Goal: Task Accomplishment & Management: Manage account settings

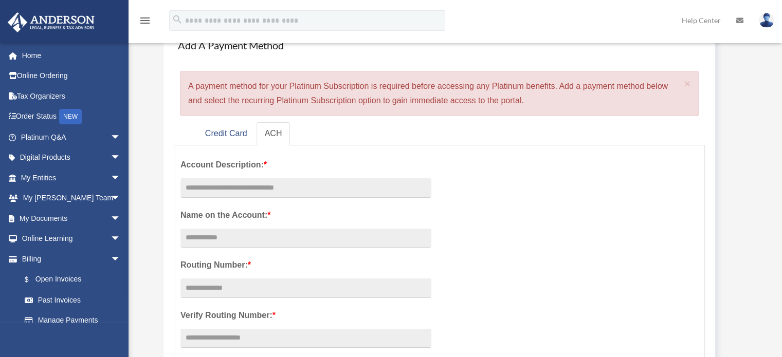
scroll to position [83, 0]
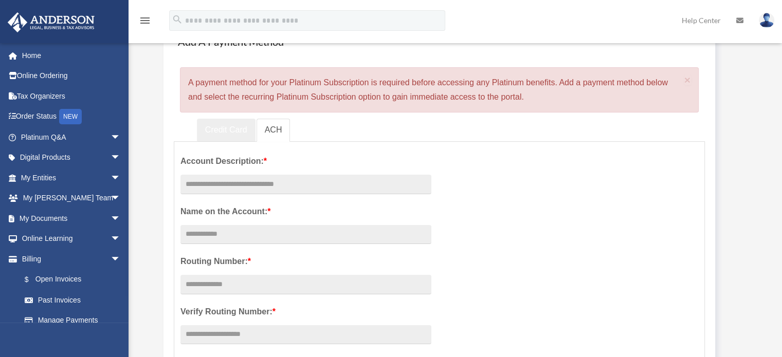
click at [224, 132] on link "Credit Card" at bounding box center [226, 130] width 59 height 23
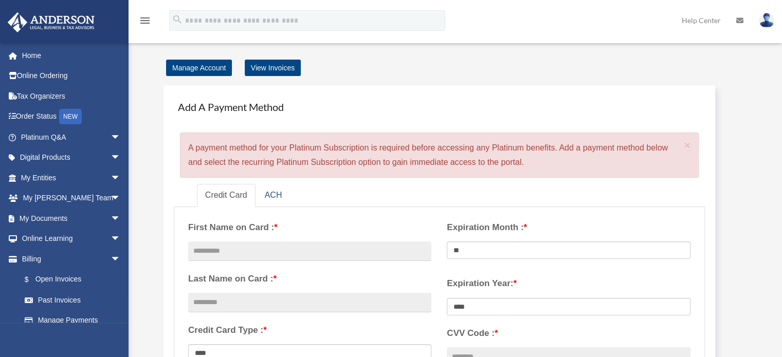
scroll to position [0, 0]
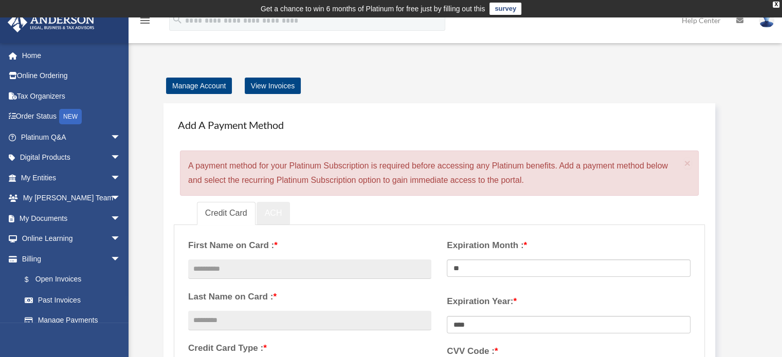
click at [267, 216] on link "ACH" at bounding box center [274, 213] width 34 height 23
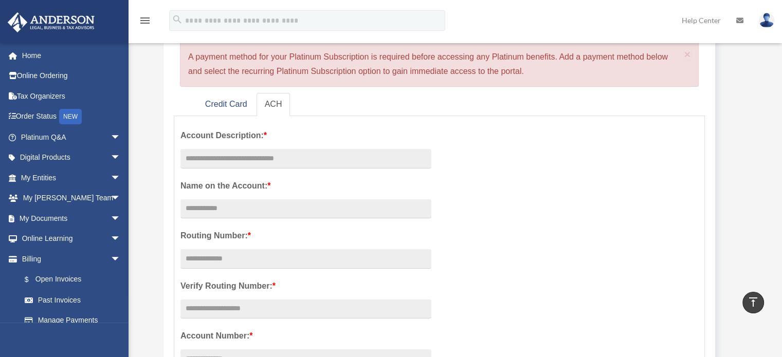
scroll to position [105, 0]
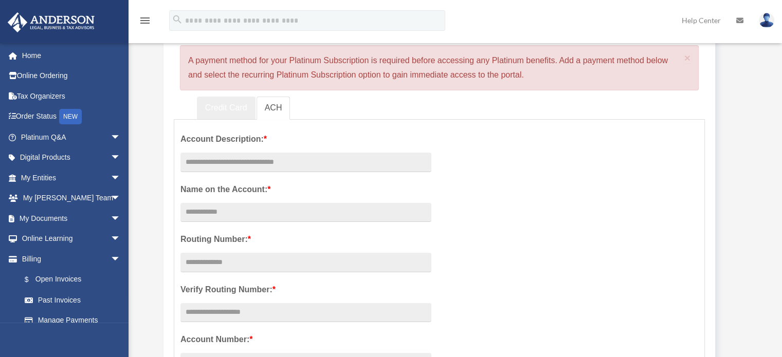
click at [235, 109] on link "Credit Card" at bounding box center [226, 108] width 59 height 23
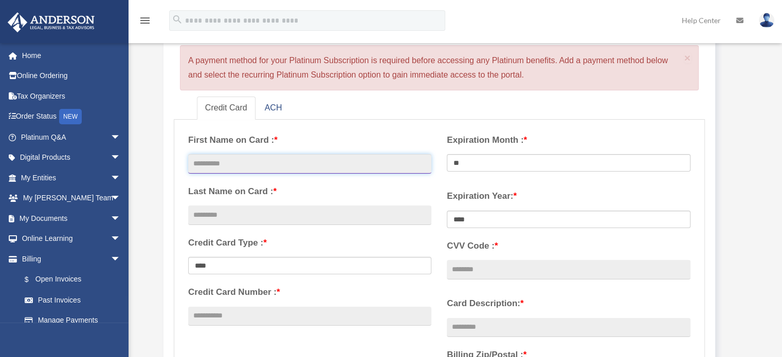
click at [217, 167] on input "text" at bounding box center [309, 164] width 243 height 20
click at [282, 166] on input "text" at bounding box center [309, 164] width 243 height 20
click at [248, 164] on input "text" at bounding box center [309, 164] width 243 height 20
type input "*******"
click at [220, 217] on input "text" at bounding box center [309, 216] width 243 height 20
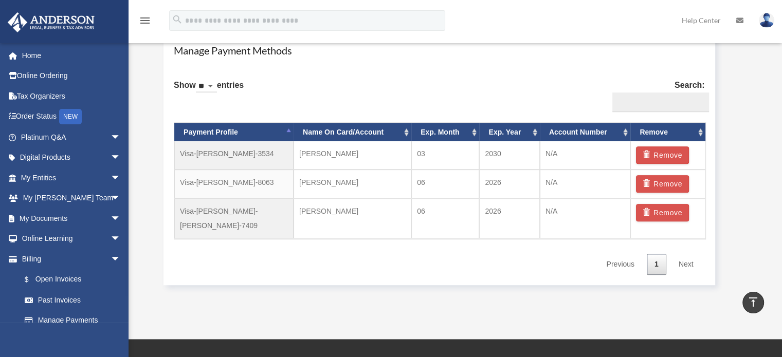
scroll to position [598, 0]
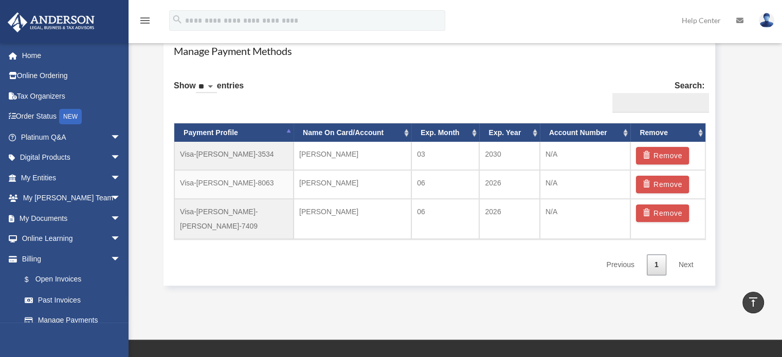
click at [696, 256] on link "Next" at bounding box center [686, 265] width 30 height 21
click at [693, 255] on link "Next" at bounding box center [686, 265] width 30 height 21
click at [681, 255] on link "Next" at bounding box center [686, 265] width 30 height 21
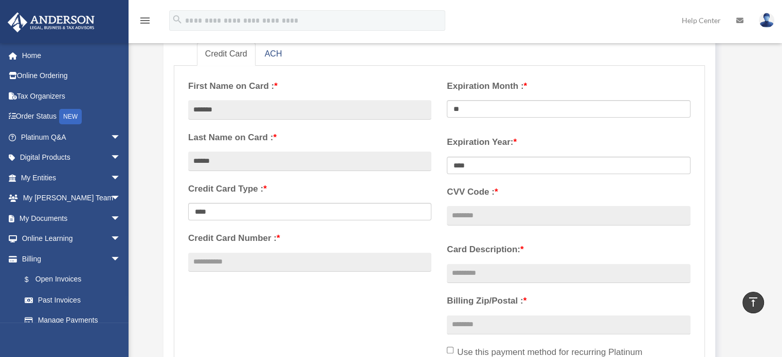
scroll to position [159, 0]
click at [255, 109] on input "*******" at bounding box center [309, 110] width 243 height 20
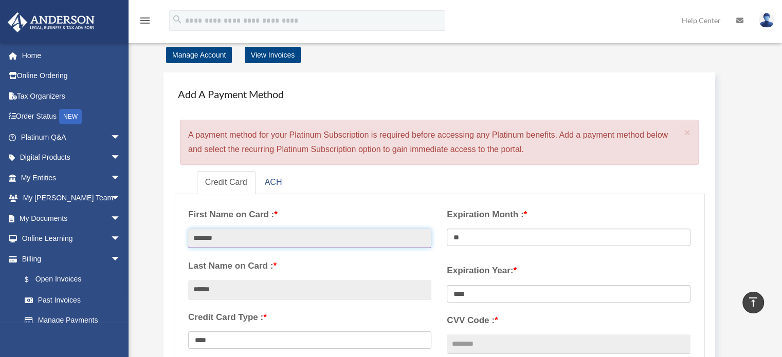
scroll to position [31, 0]
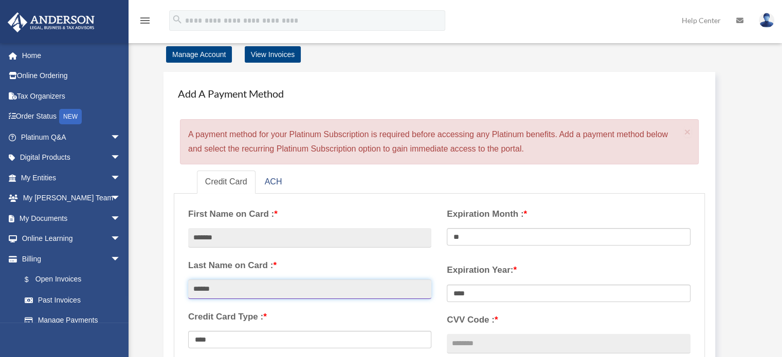
click at [250, 294] on input "******" at bounding box center [309, 290] width 243 height 20
type input "*"
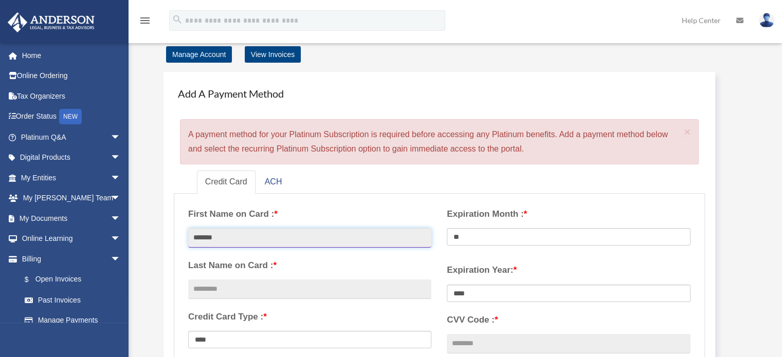
click at [288, 234] on input "*******" at bounding box center [309, 238] width 243 height 20
type input "*"
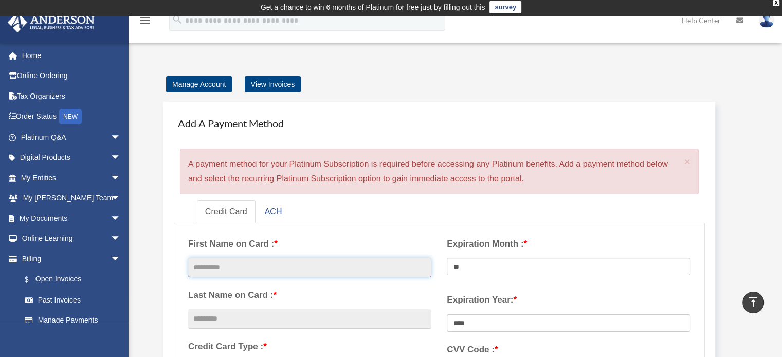
scroll to position [0, 0]
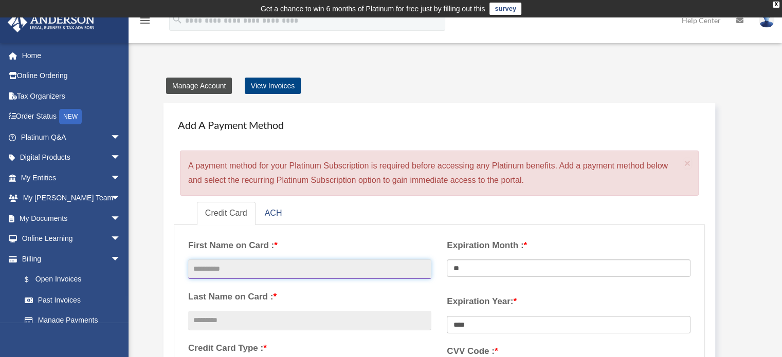
click at [203, 82] on link "Manage Account" at bounding box center [199, 86] width 66 height 16
click at [197, 87] on link "Manage Account" at bounding box center [199, 86] width 66 height 16
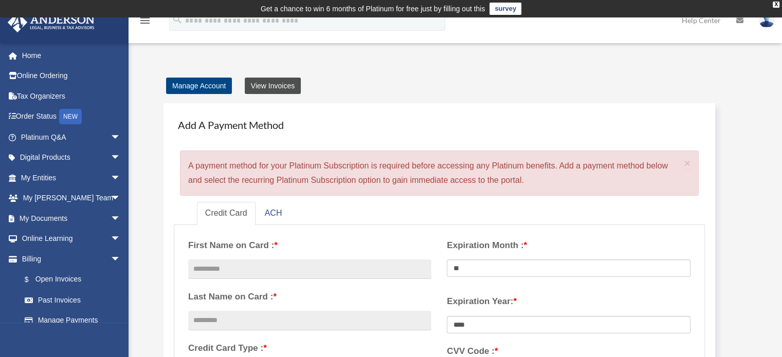
click at [278, 86] on link "View Invoices" at bounding box center [273, 86] width 56 height 16
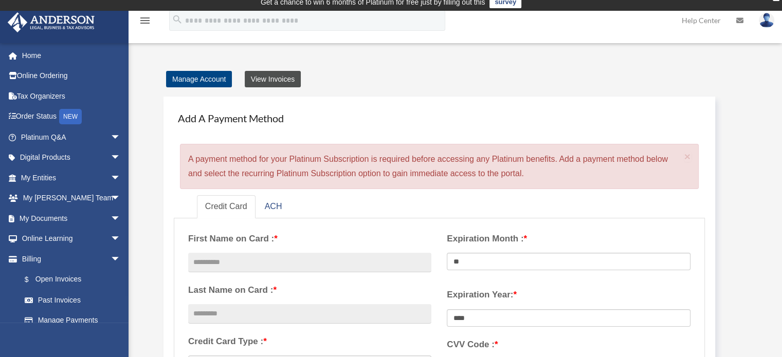
scroll to position [3, 0]
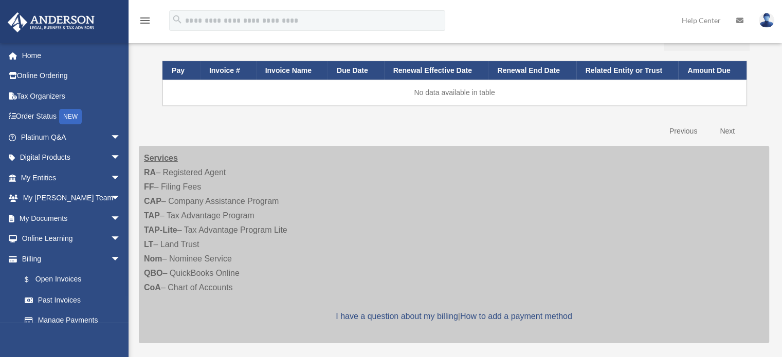
scroll to position [137, 0]
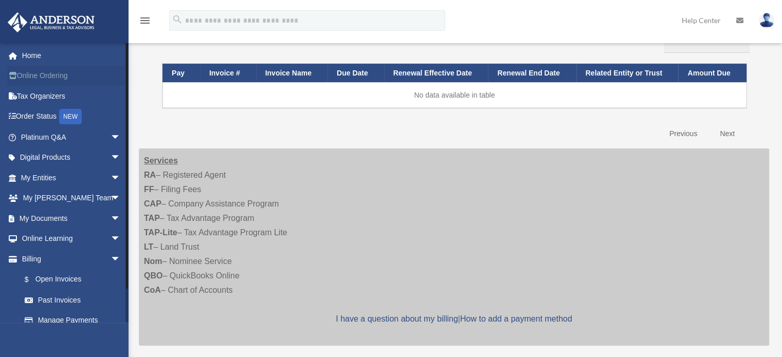
click at [53, 74] on link "Online Ordering" at bounding box center [71, 76] width 129 height 21
click at [28, 56] on link "Home" at bounding box center [71, 55] width 129 height 21
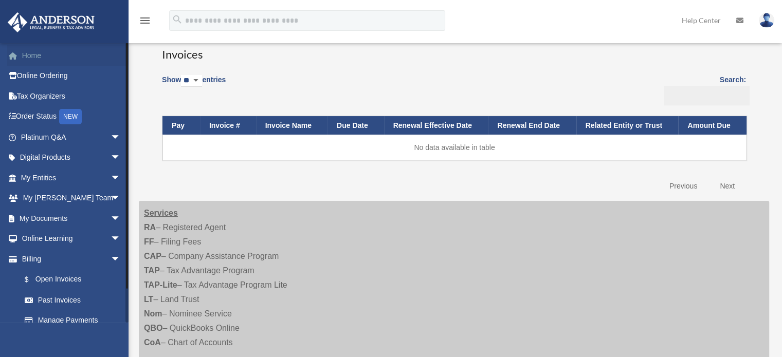
scroll to position [0, 0]
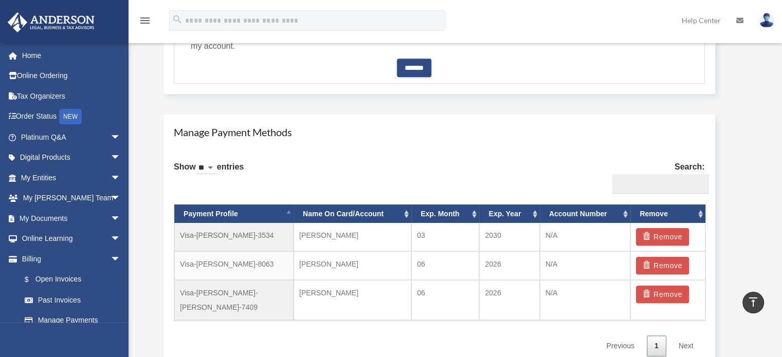
scroll to position [547, 0]
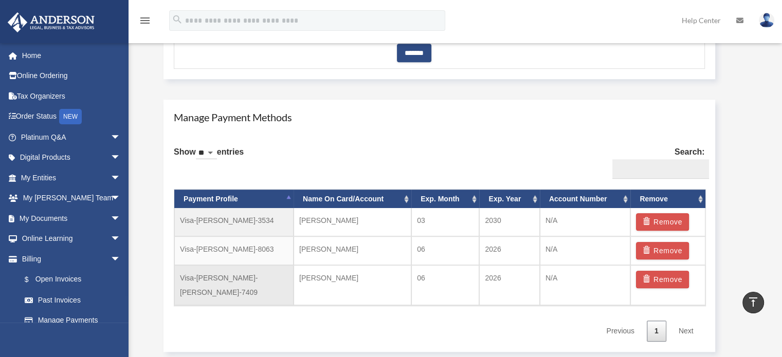
click at [211, 283] on td "Visa-[PERSON_NAME]-[PERSON_NAME]-7409" at bounding box center [233, 285] width 119 height 40
click at [317, 285] on td "[PERSON_NAME]" at bounding box center [353, 285] width 118 height 40
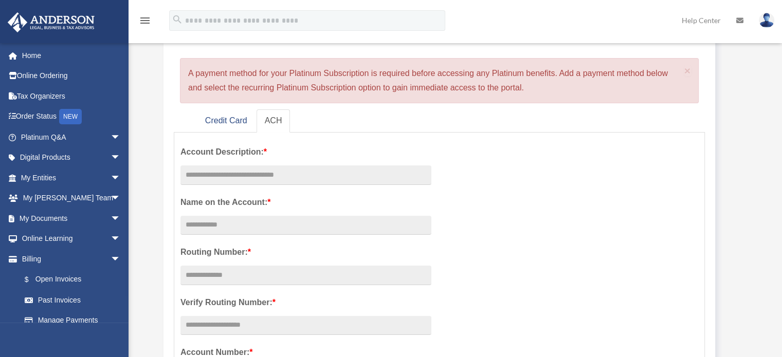
scroll to position [96, 0]
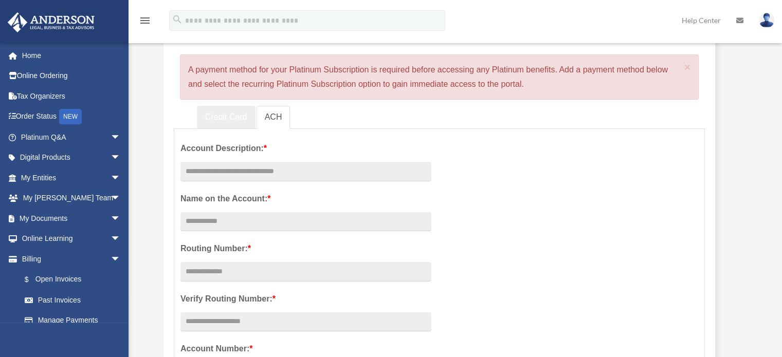
click at [216, 117] on link "Credit Card" at bounding box center [226, 117] width 59 height 23
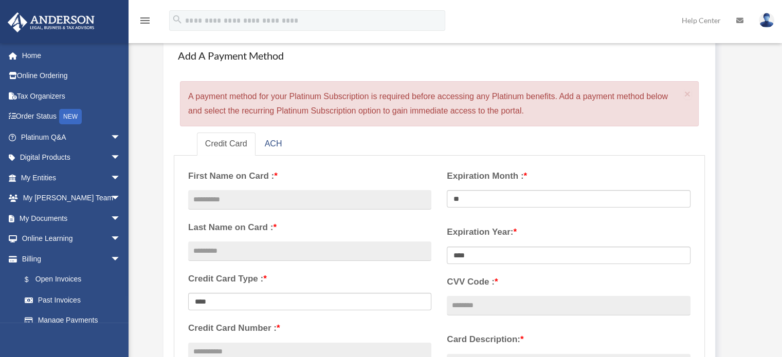
scroll to position [74, 0]
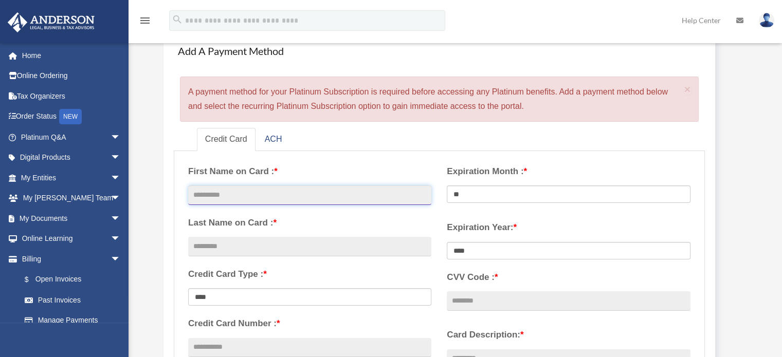
click at [224, 200] on input "text" at bounding box center [309, 196] width 243 height 20
type input "**********"
click at [221, 244] on input "text" at bounding box center [309, 247] width 243 height 20
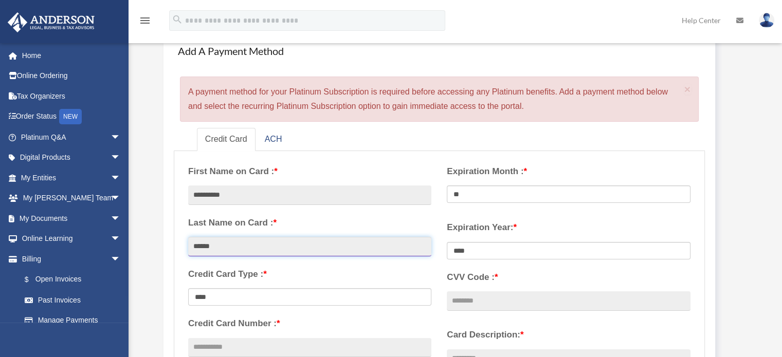
click at [404, 246] on input "******" at bounding box center [309, 247] width 243 height 20
type input "******"
click at [363, 191] on input "**********" at bounding box center [309, 196] width 243 height 20
click at [195, 196] on input "**********" at bounding box center [309, 196] width 243 height 20
click at [303, 195] on input "**********" at bounding box center [309, 196] width 243 height 20
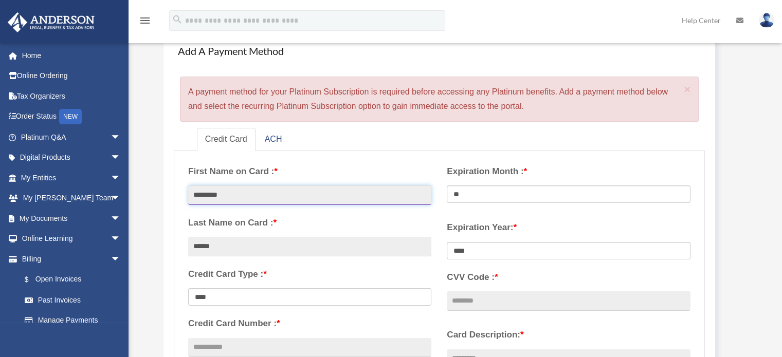
type input "*********"
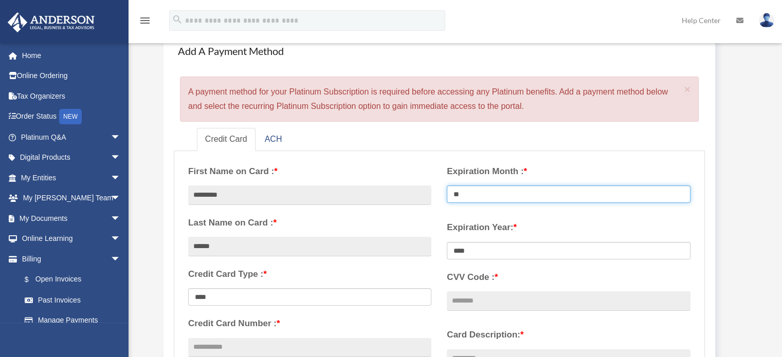
click at [485, 193] on select "** ** ** ** ** ** ** ** ** ** ** **" at bounding box center [568, 194] width 243 height 17
select select "**"
click at [447, 186] on select "** ** ** ** ** ** ** ** ** ** ** **" at bounding box center [568, 194] width 243 height 17
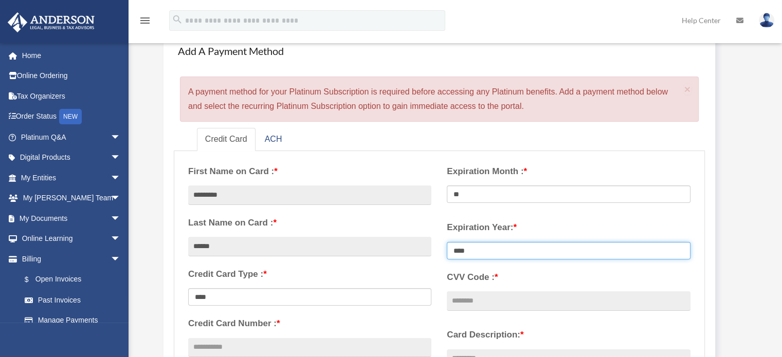
click at [487, 253] on select "**** **** **** **** **** **** **** **** ****" at bounding box center [568, 250] width 243 height 17
select select "****"
click at [447, 242] on select "**** **** **** **** **** **** **** **** ****" at bounding box center [568, 250] width 243 height 17
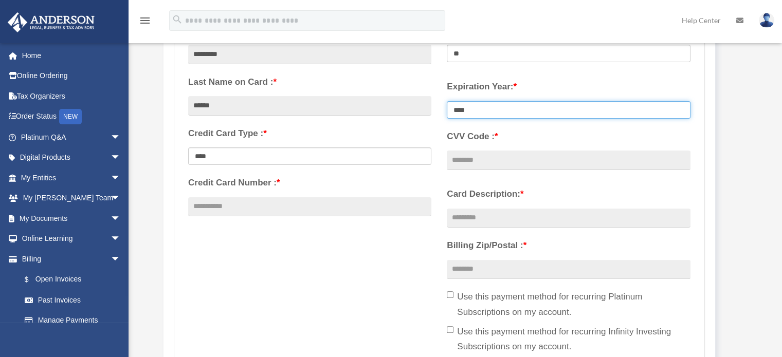
scroll to position [217, 0]
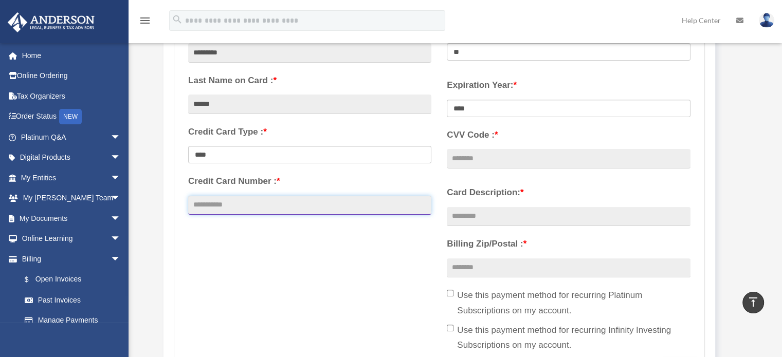
click at [226, 205] on input "Credit Card Number : *" at bounding box center [309, 206] width 243 height 20
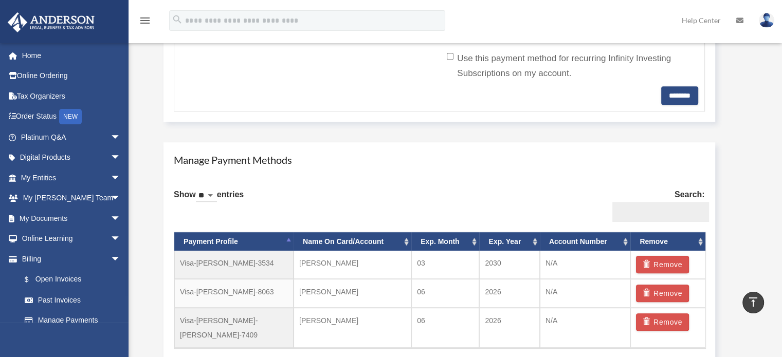
scroll to position [496, 0]
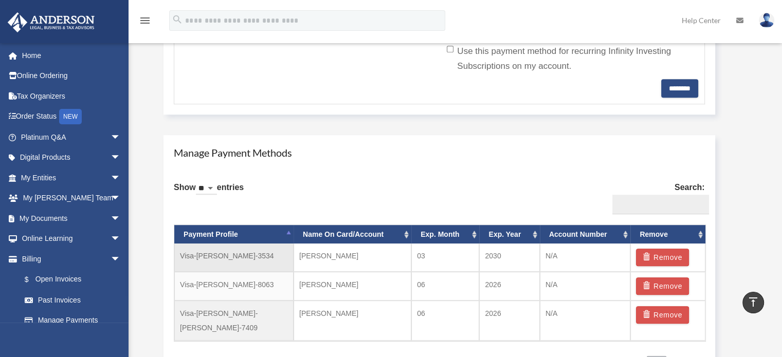
click at [397, 262] on td "[PERSON_NAME]" at bounding box center [353, 258] width 118 height 28
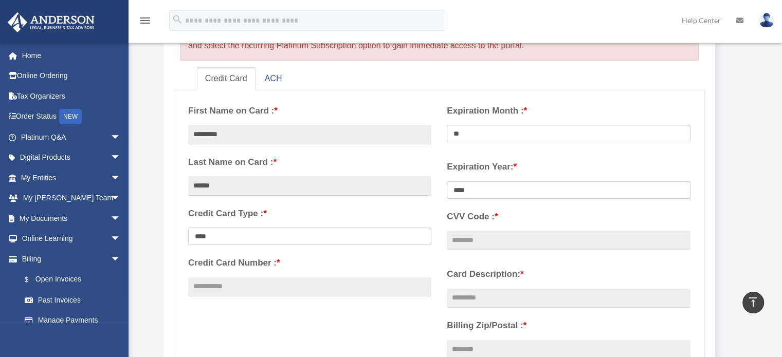
scroll to position [136, 0]
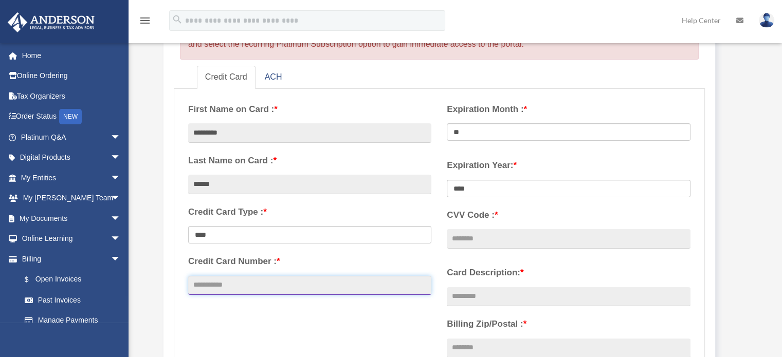
click at [242, 293] on input "Credit Card Number : *" at bounding box center [309, 286] width 243 height 20
type input "**********"
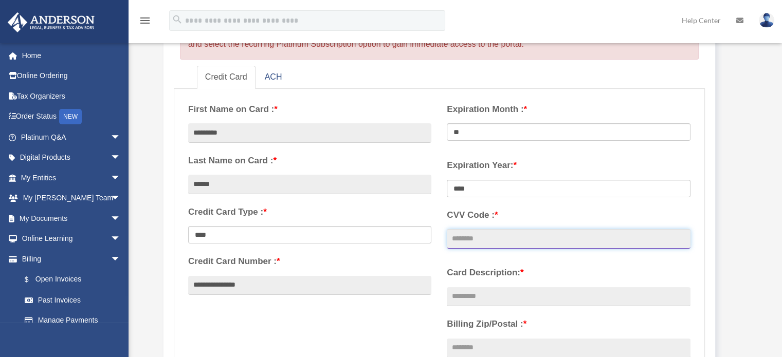
click at [488, 243] on input "CVV Code : *" at bounding box center [568, 239] width 243 height 20
type input "***"
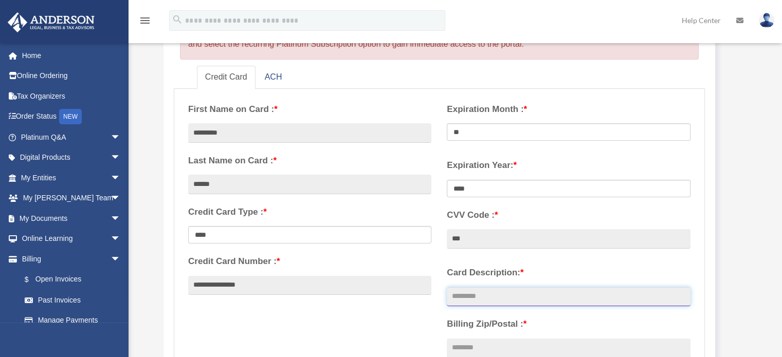
click at [510, 293] on input "Card Description: *" at bounding box center [568, 298] width 243 height 20
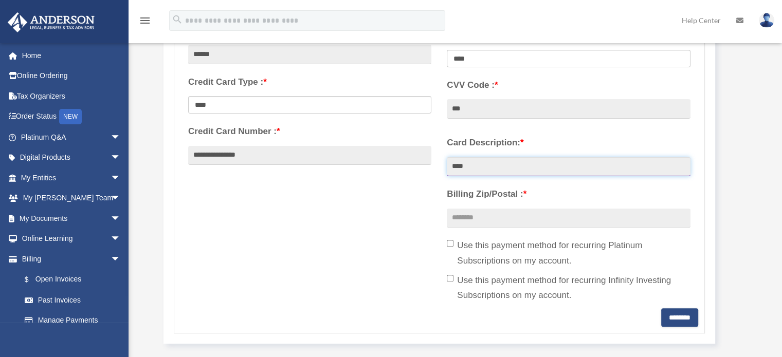
scroll to position [278, 0]
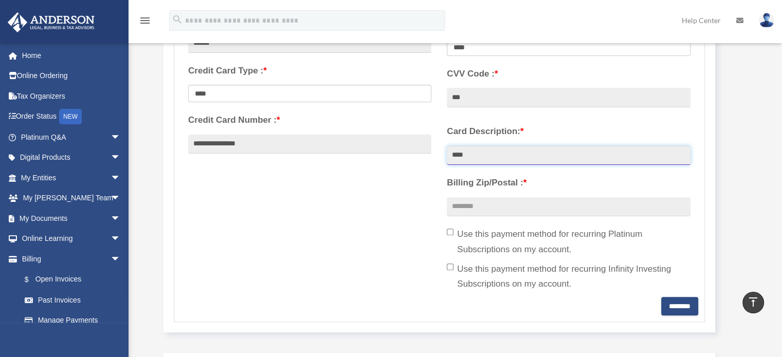
type input "****"
click at [479, 216] on input "Billing Zip/Postal : *" at bounding box center [568, 208] width 243 height 20
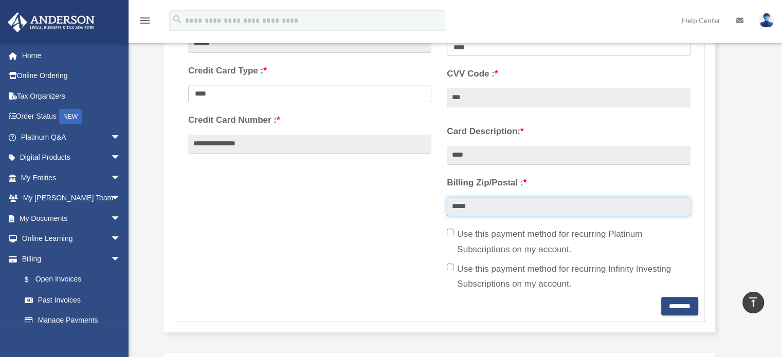
type input "*****"
click at [671, 310] on input "********" at bounding box center [679, 306] width 37 height 19
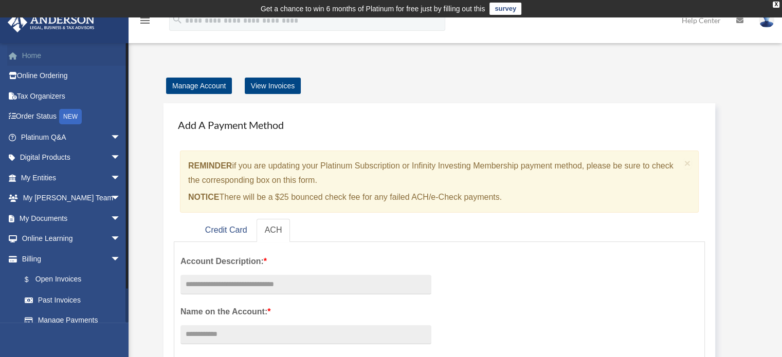
click at [22, 63] on link "Home" at bounding box center [71, 55] width 129 height 21
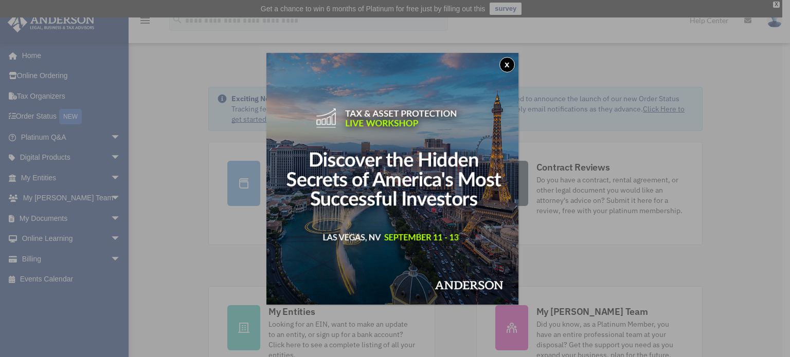
click at [504, 68] on button "x" at bounding box center [506, 64] width 15 height 15
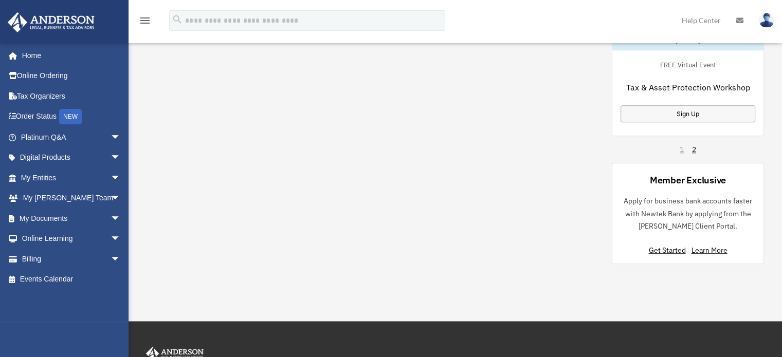
scroll to position [768, 0]
click at [67, 80] on link "Online Ordering" at bounding box center [71, 76] width 129 height 21
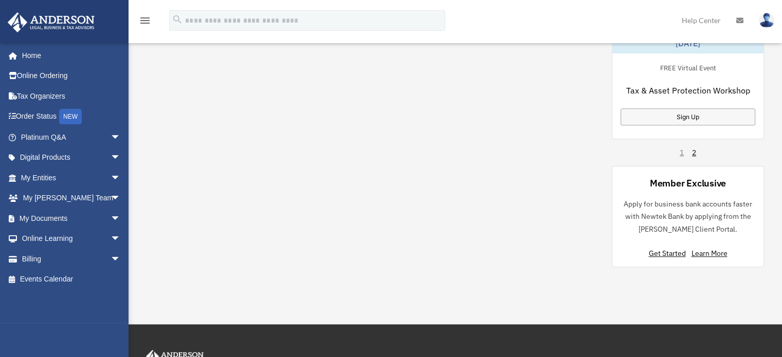
scroll to position [768, 0]
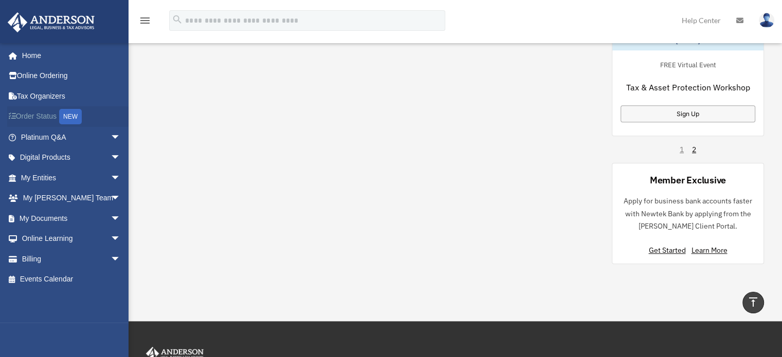
click at [32, 119] on link "Order Status NEW" at bounding box center [71, 116] width 129 height 21
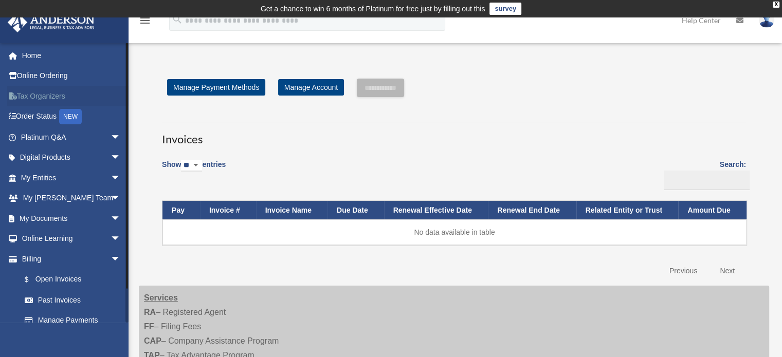
click at [44, 97] on link "Tax Organizers" at bounding box center [71, 96] width 129 height 21
click at [45, 221] on link "My Documents arrow_drop_down" at bounding box center [71, 218] width 129 height 21
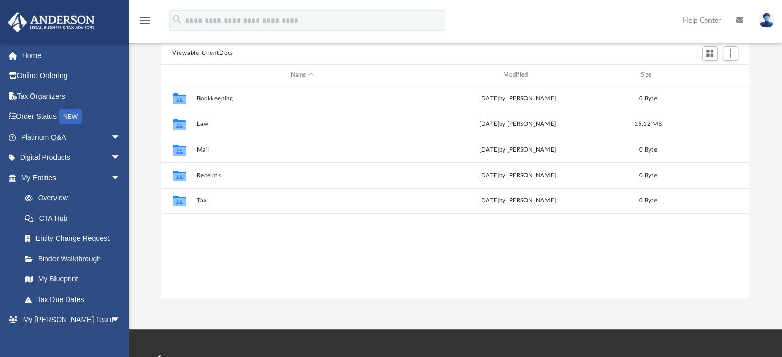
scroll to position [111, 0]
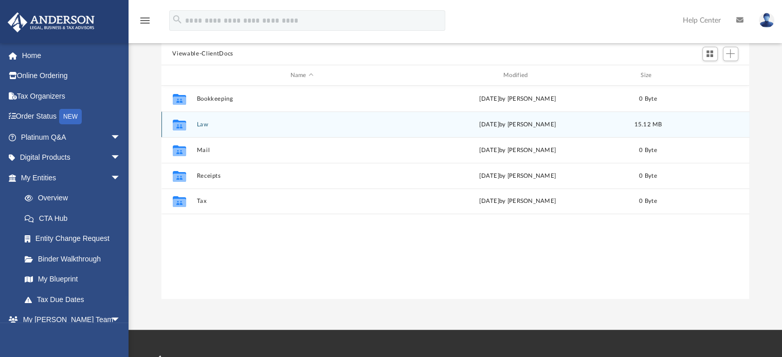
click at [198, 125] on button "Law" at bounding box center [301, 124] width 211 height 7
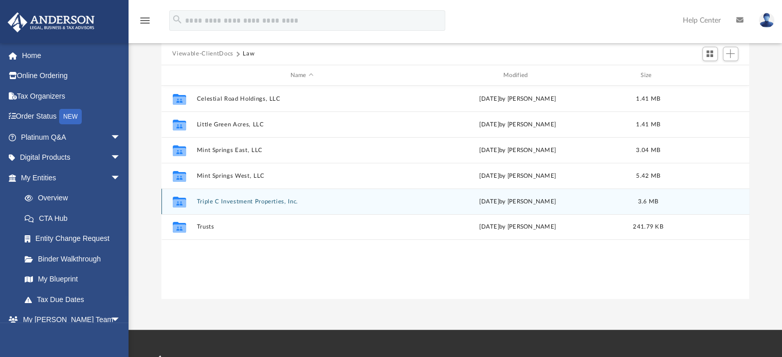
click at [220, 203] on button "Triple C Investment Properties, Inc." at bounding box center [301, 202] width 211 height 7
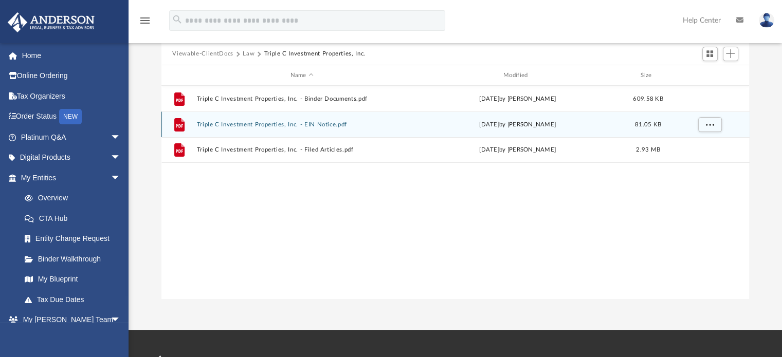
click at [184, 128] on icon "grid" at bounding box center [179, 124] width 10 height 13
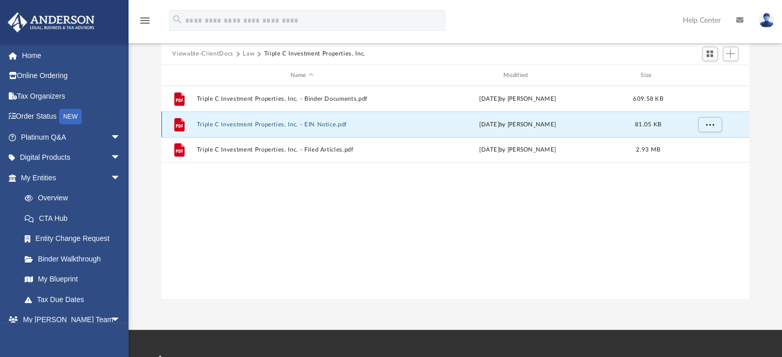
click at [174, 123] on icon "grid" at bounding box center [179, 124] width 10 height 13
click at [177, 123] on icon "grid" at bounding box center [179, 124] width 10 height 13
click at [325, 127] on button "Triple C Investment Properties, Inc. - EIN Notice.pdf" at bounding box center [301, 124] width 211 height 7
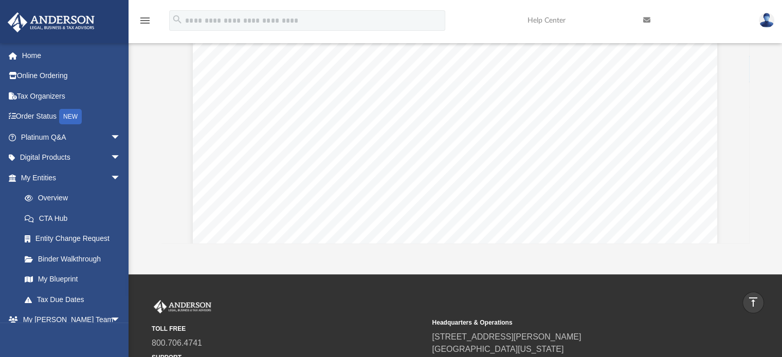
scroll to position [157, 0]
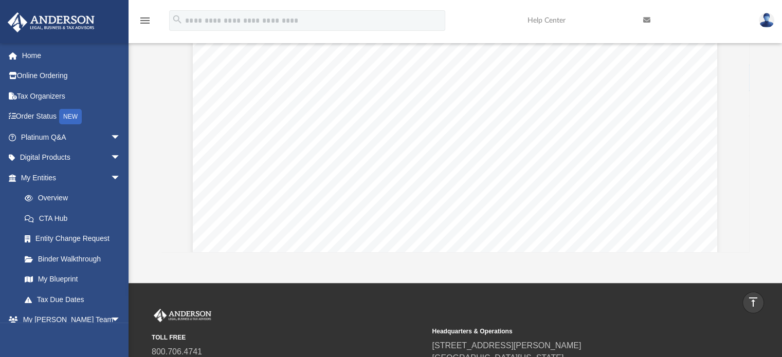
click at [739, 235] on div "Document Viewer" at bounding box center [456, 319] width 588 height 694
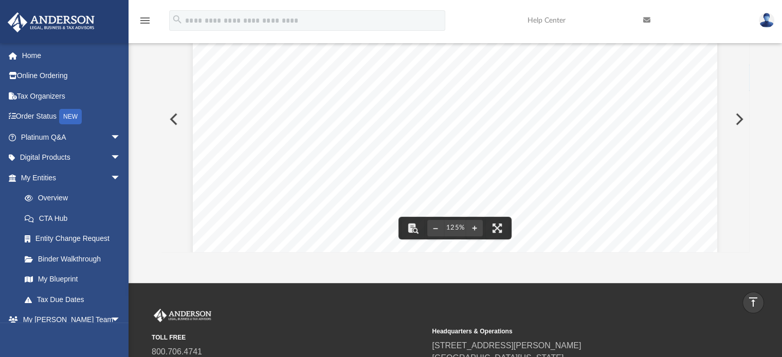
click at [749, 252] on div "Document Viewer" at bounding box center [456, 119] width 588 height 265
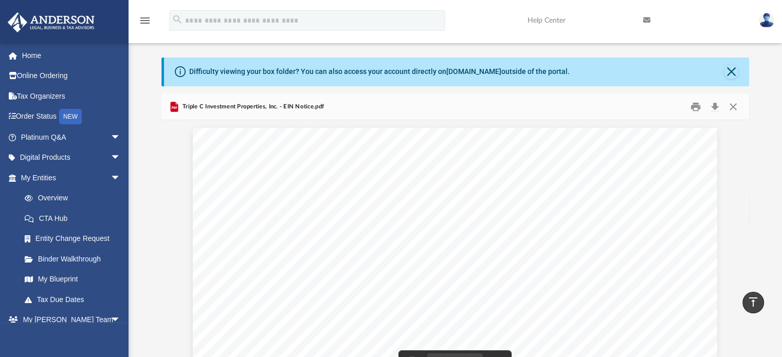
scroll to position [0, 0]
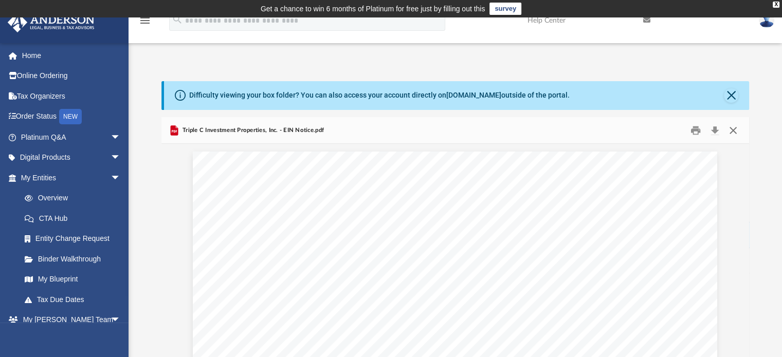
click at [737, 130] on button "Close" at bounding box center [733, 130] width 19 height 16
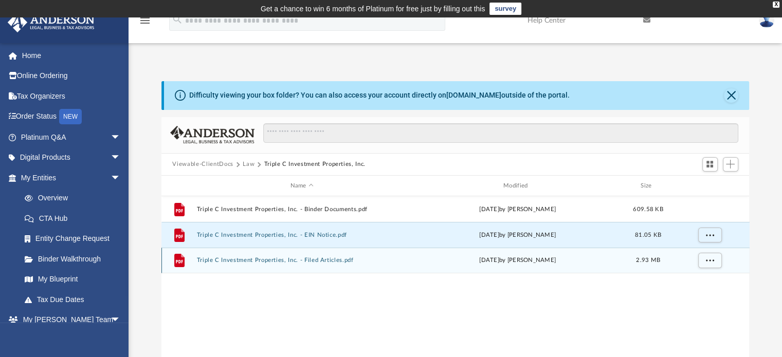
click at [255, 263] on button "Triple C Investment Properties, Inc. - Filed Articles.pdf" at bounding box center [301, 261] width 211 height 7
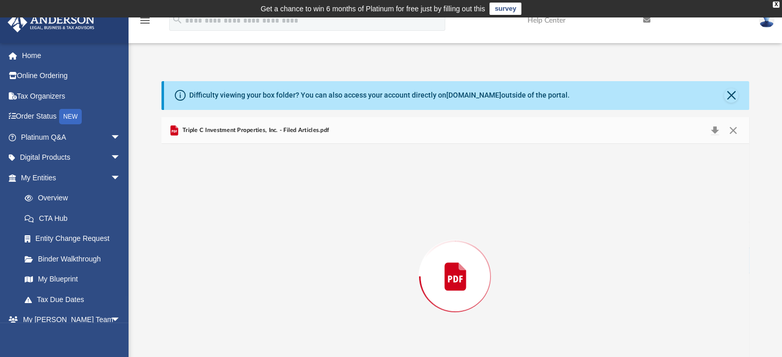
scroll to position [52, 0]
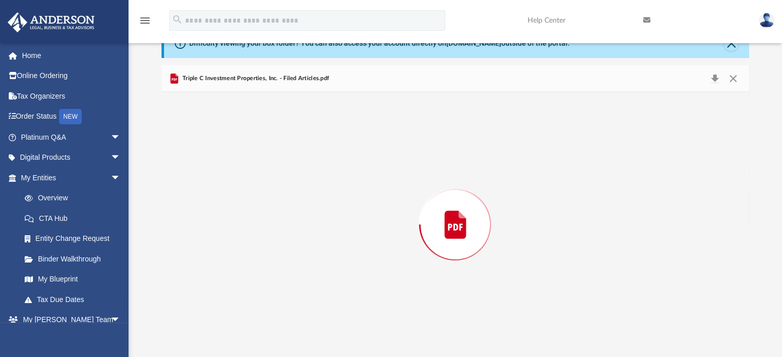
click at [250, 264] on div "Preview" at bounding box center [456, 224] width 588 height 265
click at [735, 79] on button "Close" at bounding box center [733, 78] width 19 height 16
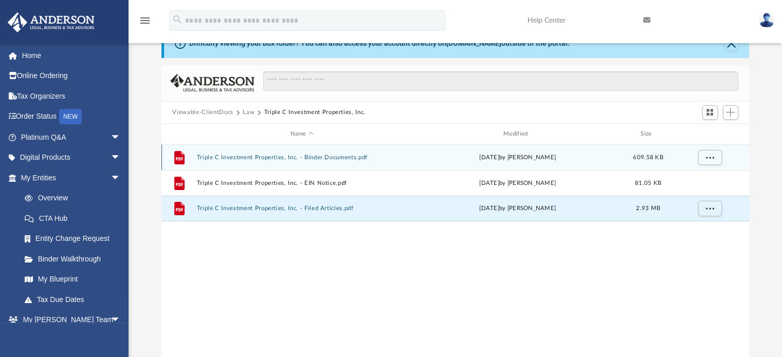
click at [316, 158] on button "Triple C Investment Properties, Inc. - Binder Documents.pdf" at bounding box center [301, 157] width 211 height 7
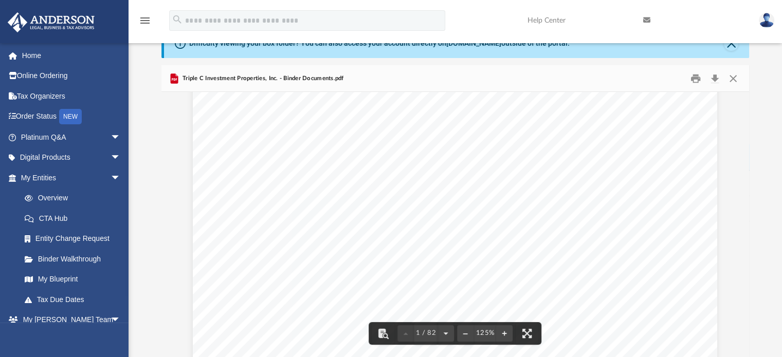
scroll to position [0, 0]
click at [736, 77] on button "Close" at bounding box center [733, 78] width 19 height 16
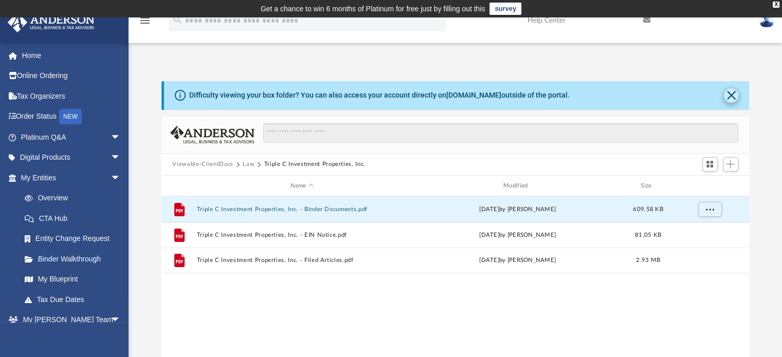
click at [736, 91] on button "Close" at bounding box center [731, 95] width 14 height 14
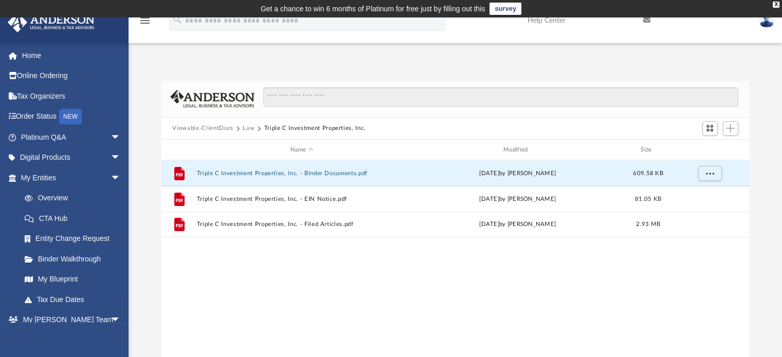
click at [248, 129] on button "Law" at bounding box center [249, 128] width 12 height 9
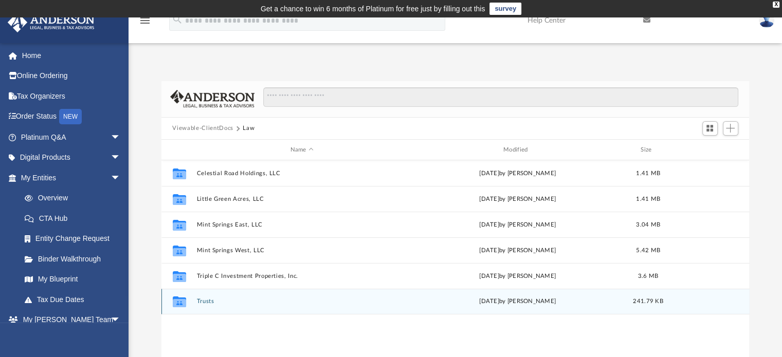
click at [200, 305] on button "Trusts" at bounding box center [301, 302] width 211 height 7
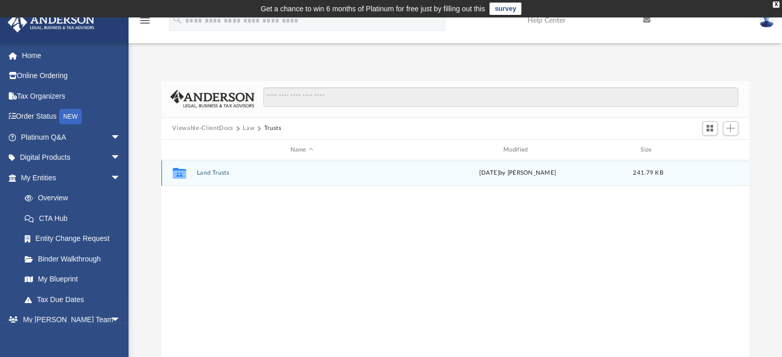
click at [221, 174] on button "Land Trusts" at bounding box center [301, 173] width 211 height 7
click at [280, 176] on button "Land Trust - 849 Walt Campbell Rd Trust" at bounding box center [301, 173] width 211 height 7
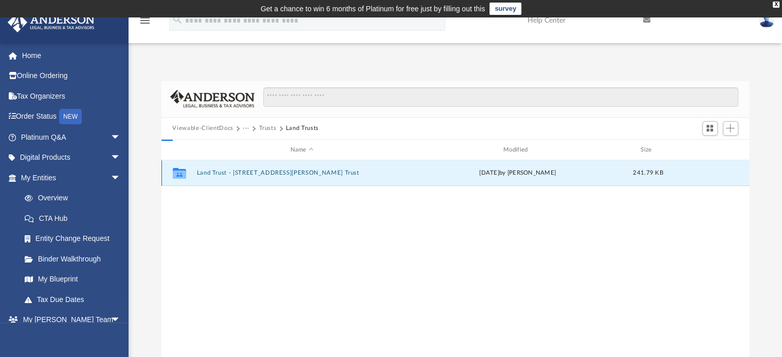
click at [281, 174] on button "Land Trust - 849 Walt Campbell Rd Trust" at bounding box center [301, 173] width 211 height 7
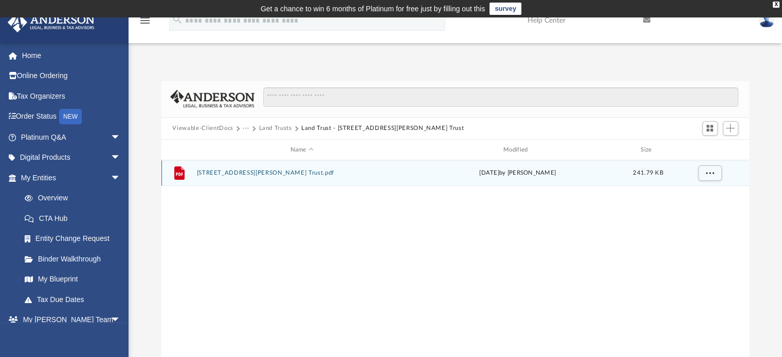
click at [239, 171] on button "849 Walt Campbell Rd Trust.pdf" at bounding box center [301, 173] width 211 height 7
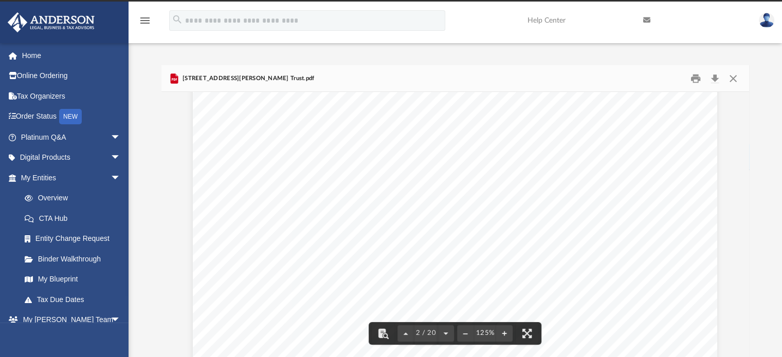
scroll to position [888, 0]
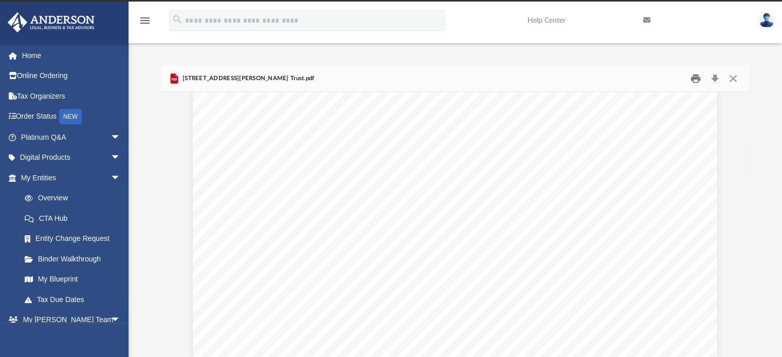
click at [689, 79] on button "Print" at bounding box center [696, 78] width 21 height 16
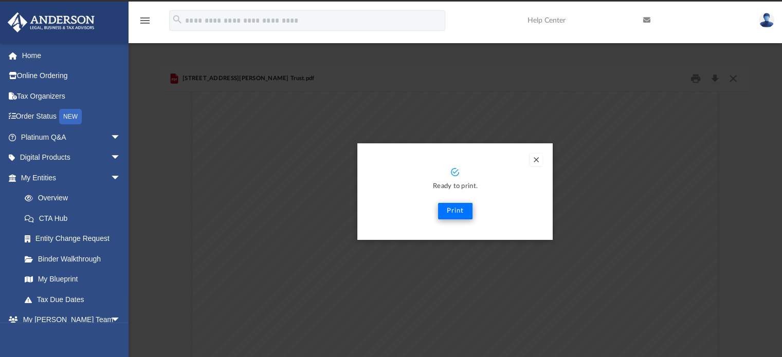
click at [454, 214] on button "Print" at bounding box center [455, 211] width 34 height 16
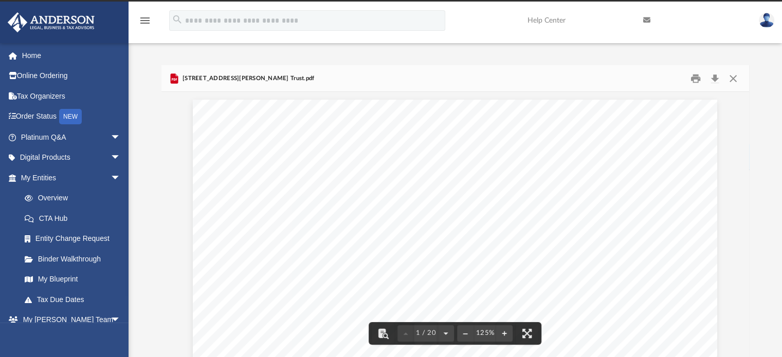
scroll to position [0, 0]
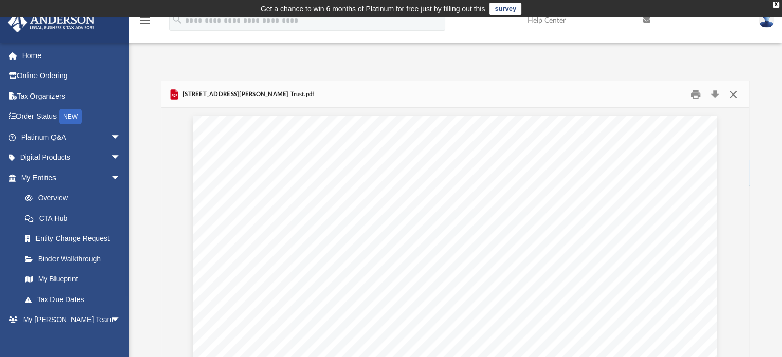
click at [733, 97] on button "Close" at bounding box center [733, 94] width 19 height 16
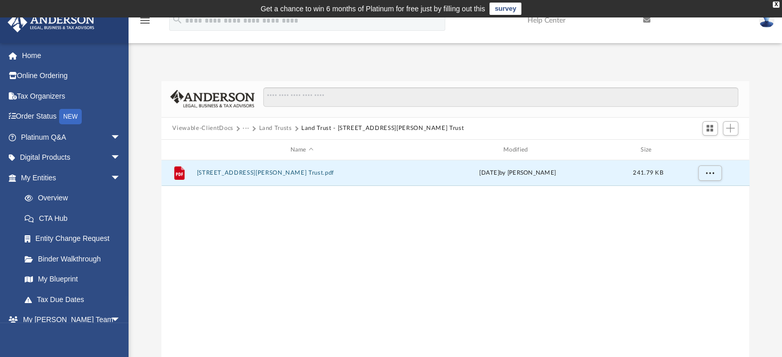
click at [347, 131] on button "Land Trust - 849 Walt Campbell Rd Trust" at bounding box center [382, 128] width 163 height 9
click at [275, 131] on button "Land Trusts" at bounding box center [275, 128] width 33 height 9
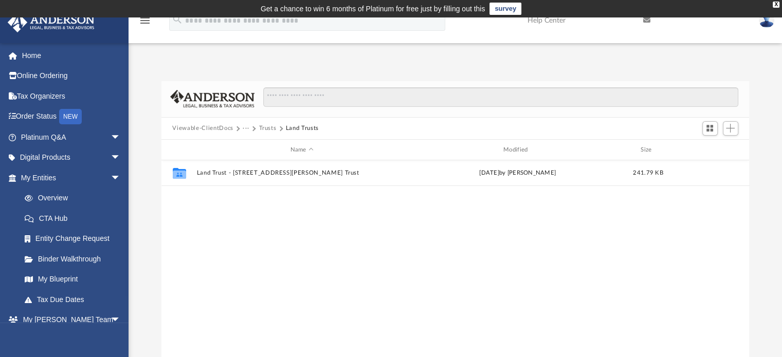
click at [245, 129] on button "···" at bounding box center [246, 128] width 7 height 9
click at [253, 147] on li "Law" at bounding box center [254, 146] width 12 height 11
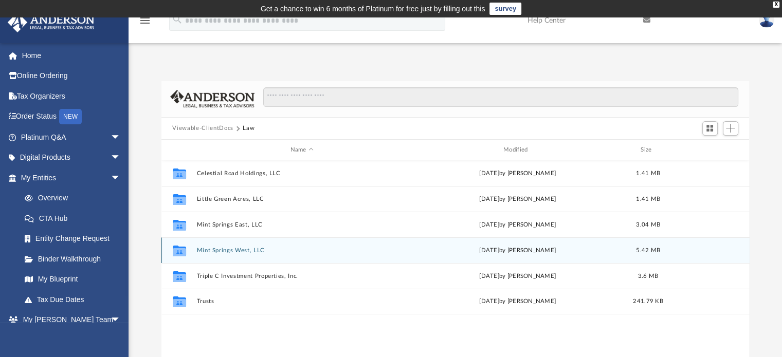
click at [224, 253] on button "Mint Springs West, LLC" at bounding box center [301, 250] width 211 height 7
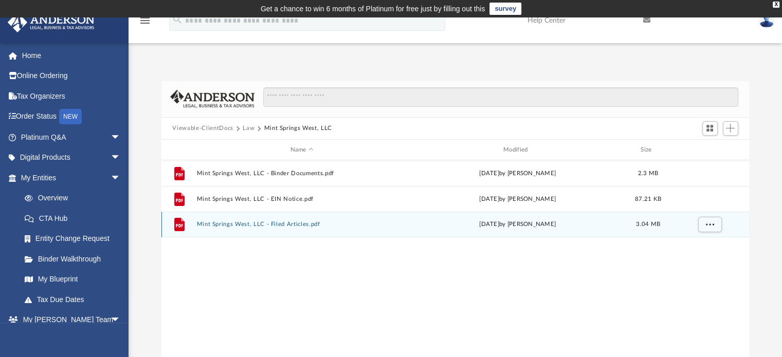
click at [275, 226] on button "Mint Springs West, LLC - Filed Articles.pdf" at bounding box center [301, 225] width 211 height 7
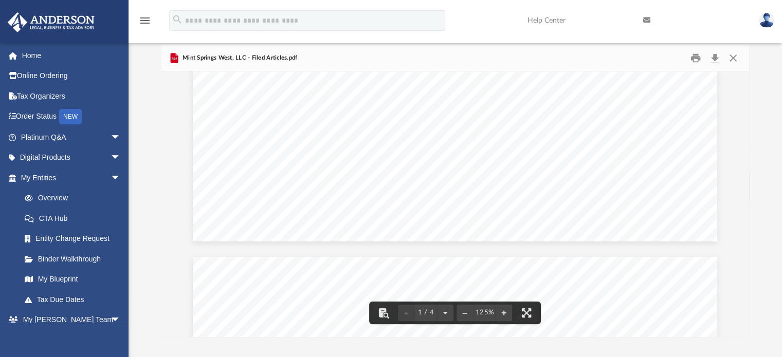
scroll to position [515, 0]
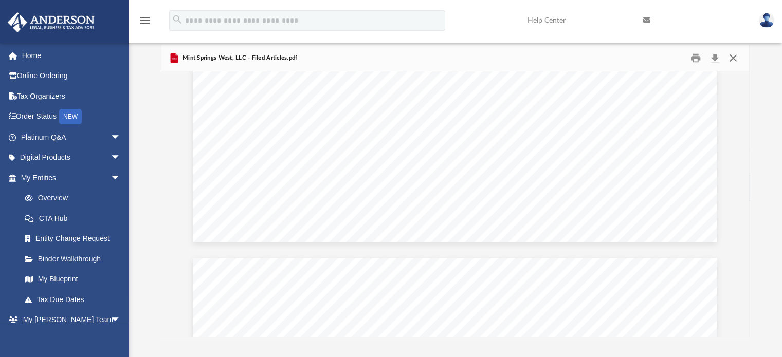
click at [737, 59] on button "Close" at bounding box center [733, 58] width 19 height 16
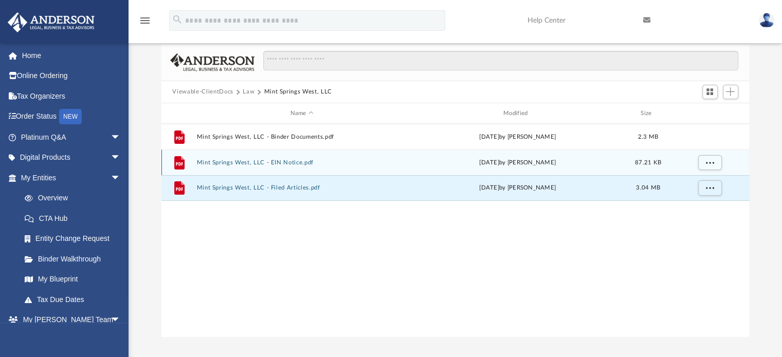
click at [289, 164] on button "Mint Springs West, LLC - EIN Notice.pdf" at bounding box center [301, 162] width 211 height 7
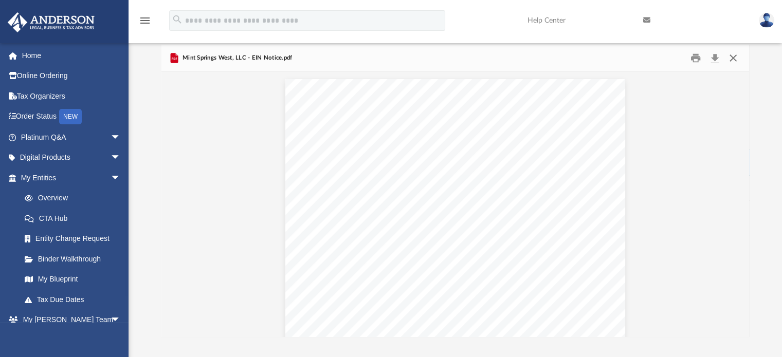
click at [736, 56] on button "Close" at bounding box center [733, 58] width 19 height 16
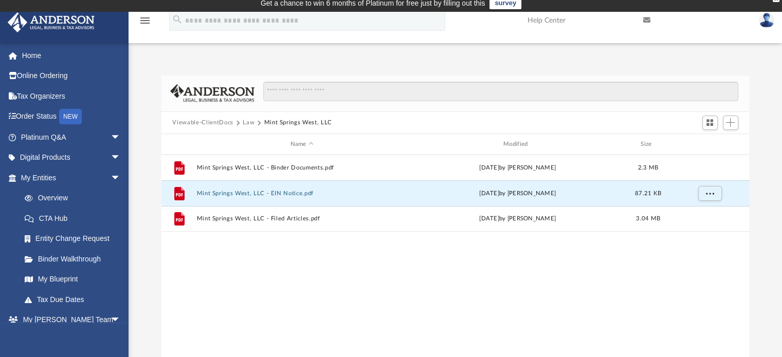
scroll to position [0, 0]
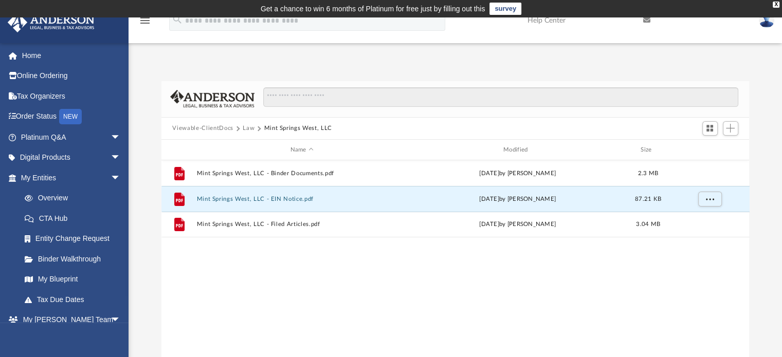
click at [245, 131] on button "Law" at bounding box center [249, 128] width 12 height 9
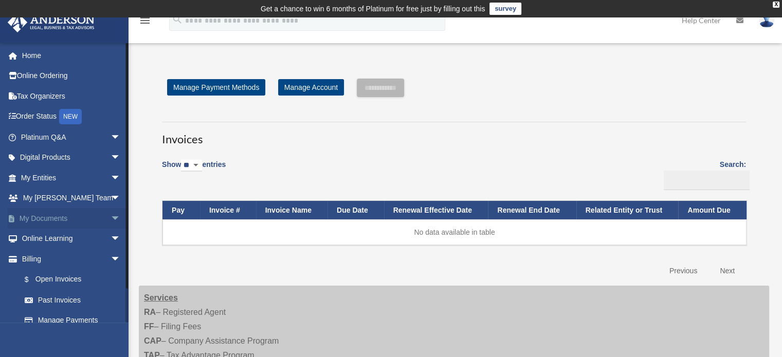
click at [62, 220] on link "My Documents arrow_drop_down" at bounding box center [71, 218] width 129 height 21
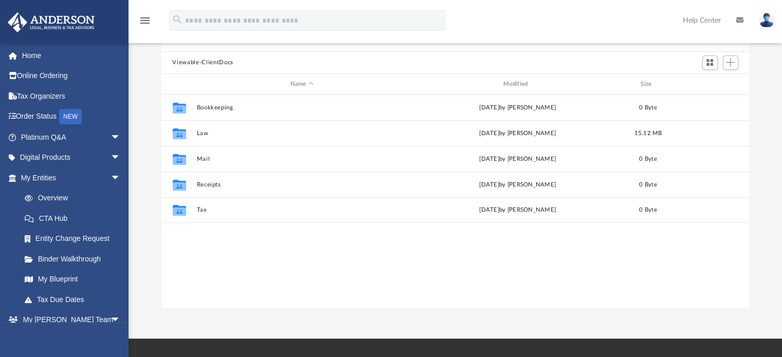
scroll to position [105, 0]
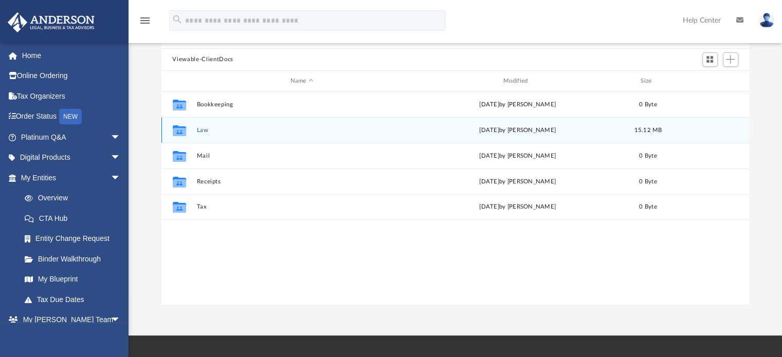
click at [205, 132] on button "Law" at bounding box center [301, 130] width 211 height 7
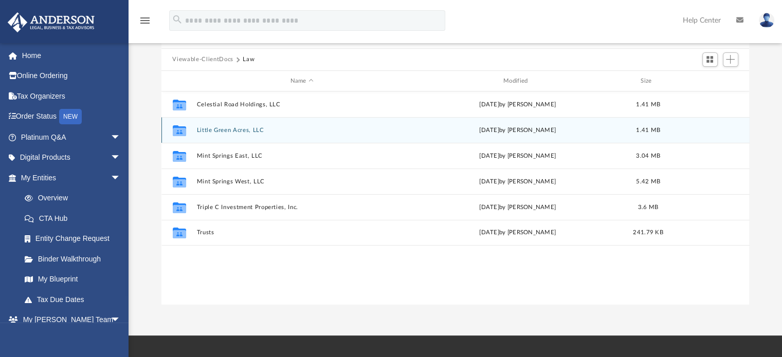
click at [240, 132] on button "Little Green Acres, LLC" at bounding box center [301, 130] width 211 height 7
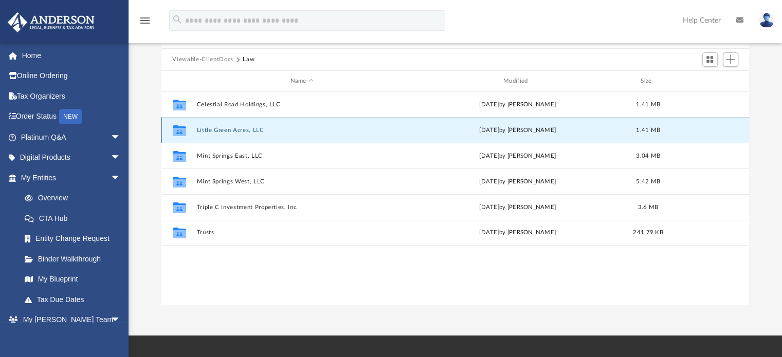
click at [240, 132] on button "Little Green Acres, LLC" at bounding box center [301, 130] width 211 height 7
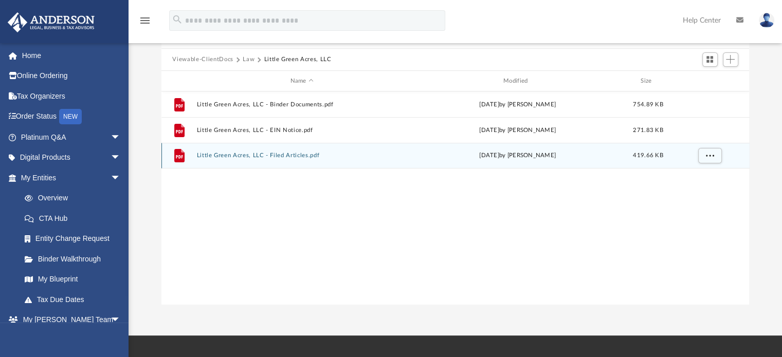
click at [217, 167] on div "File Little Green Acres, LLC - Filed Articles.pdf [DATE] by [PERSON_NAME] 419.6…" at bounding box center [456, 156] width 588 height 26
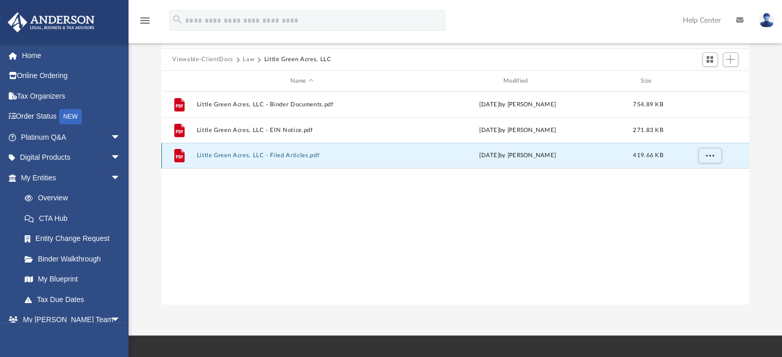
click at [224, 157] on button "Little Green Acres, LLC - Filed Articles.pdf" at bounding box center [301, 156] width 211 height 7
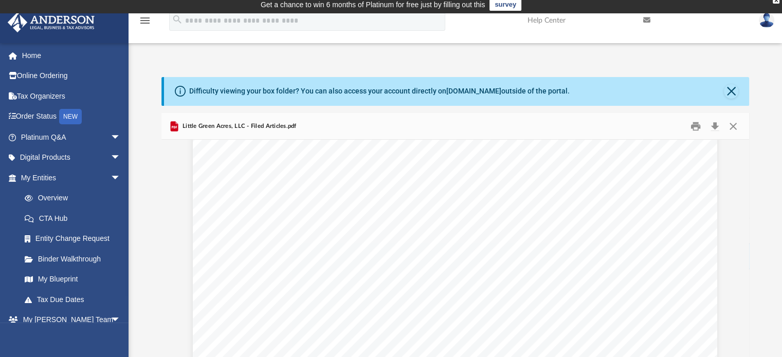
scroll to position [1743, 0]
click at [730, 92] on button "Close" at bounding box center [731, 91] width 14 height 14
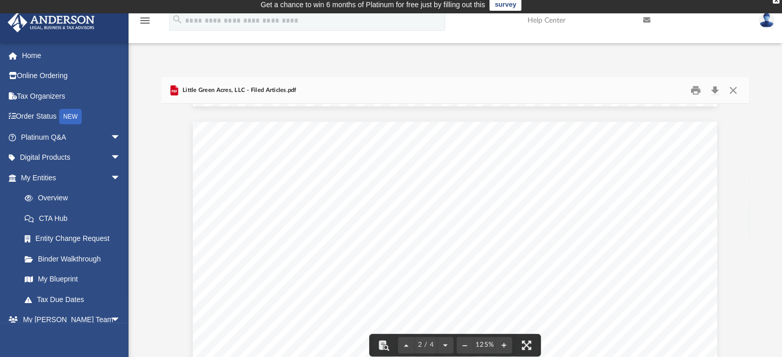
scroll to position [680, 0]
click at [731, 91] on button "Close" at bounding box center [733, 90] width 19 height 16
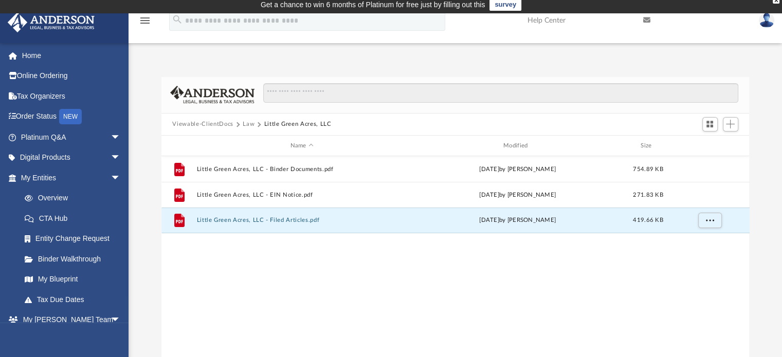
click at [248, 126] on button "Law" at bounding box center [249, 124] width 12 height 9
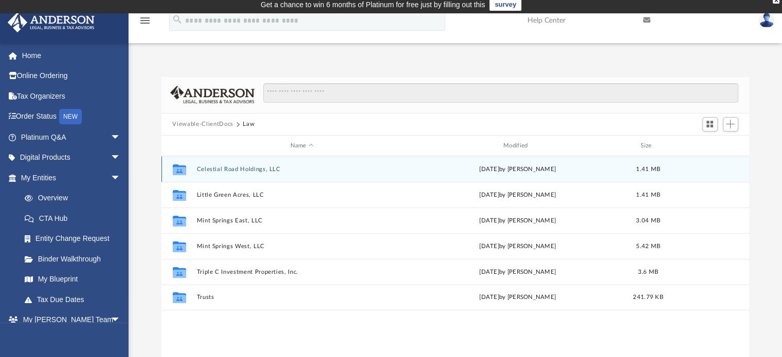
scroll to position [0, 0]
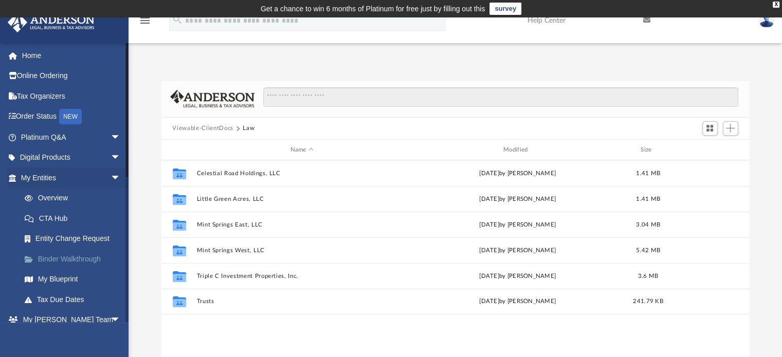
click at [89, 263] on link "Binder Walkthrough" at bounding box center [75, 259] width 122 height 21
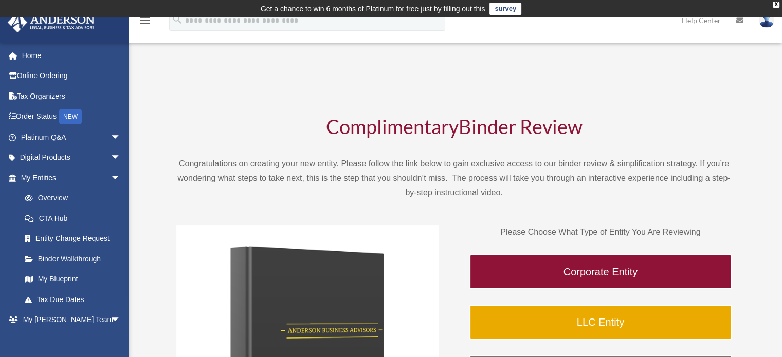
click at [768, 29] on link at bounding box center [766, 19] width 31 height 45
click at [769, 27] on link at bounding box center [766, 19] width 31 height 45
click at [772, 28] on link at bounding box center [766, 19] width 31 height 45
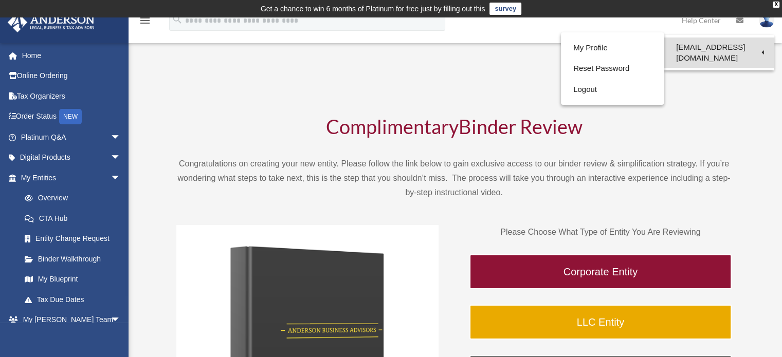
click at [756, 49] on link "[EMAIL_ADDRESS][DOMAIN_NAME]" at bounding box center [719, 53] width 111 height 30
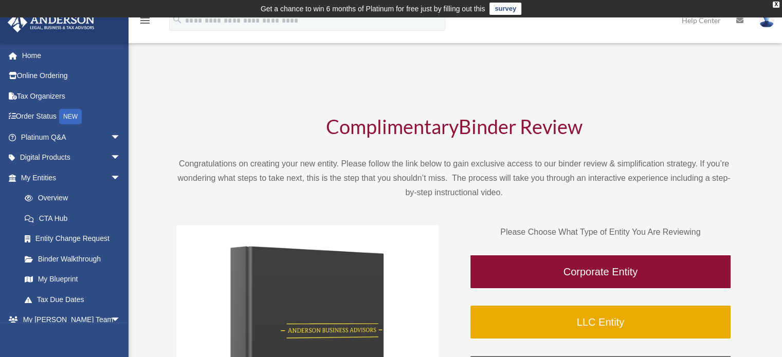
click at [765, 30] on link at bounding box center [766, 19] width 31 height 45
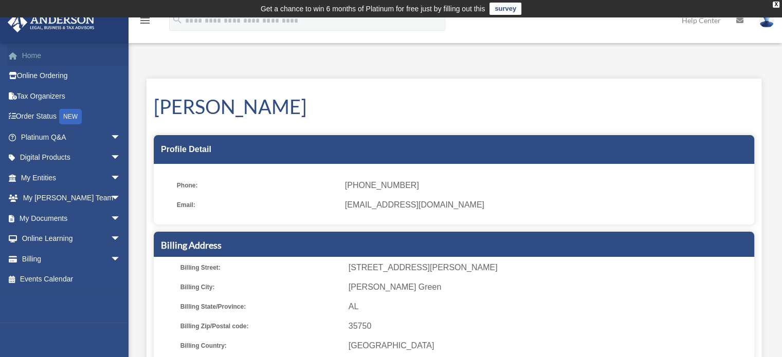
click at [27, 56] on link "Home" at bounding box center [71, 55] width 129 height 21
click at [776, 5] on div "X" at bounding box center [776, 5] width 7 height 6
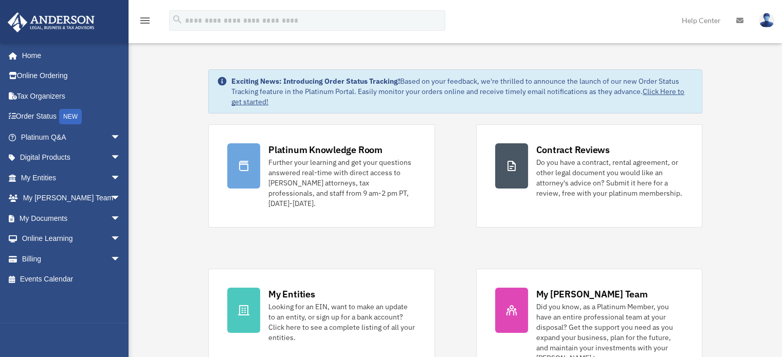
click at [140, 23] on icon "menu" at bounding box center [145, 20] width 12 height 12
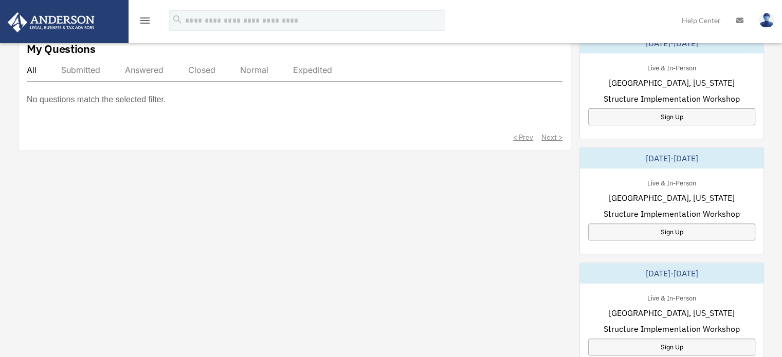
scroll to position [352, 0]
click at [149, 22] on icon "menu" at bounding box center [145, 20] width 12 height 12
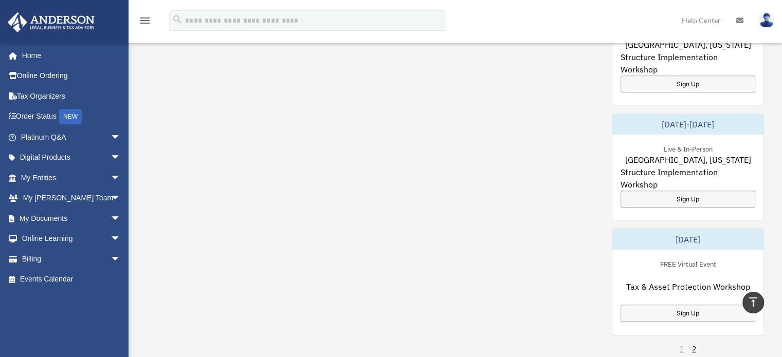
scroll to position [553, 0]
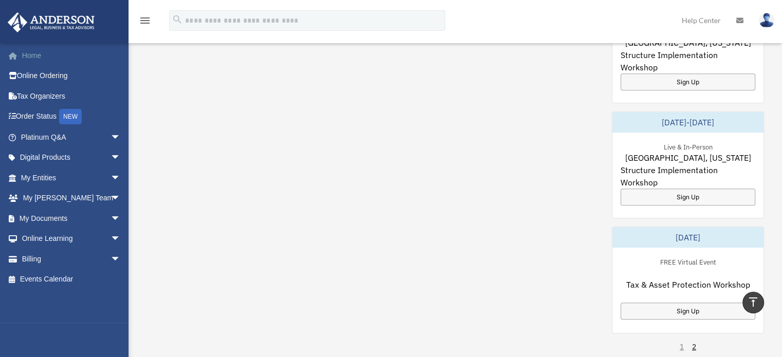
click at [35, 65] on link "Home" at bounding box center [71, 55] width 129 height 21
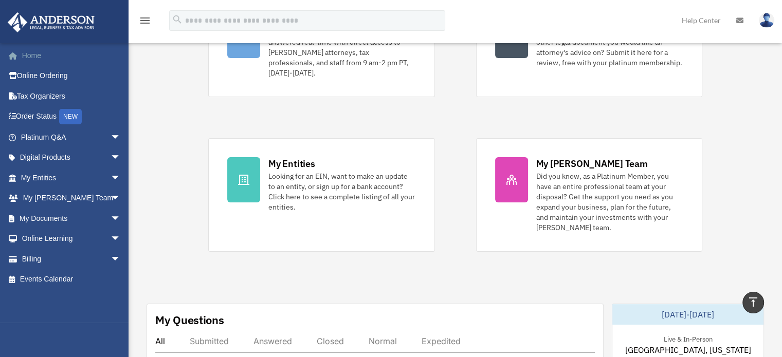
scroll to position [0, 0]
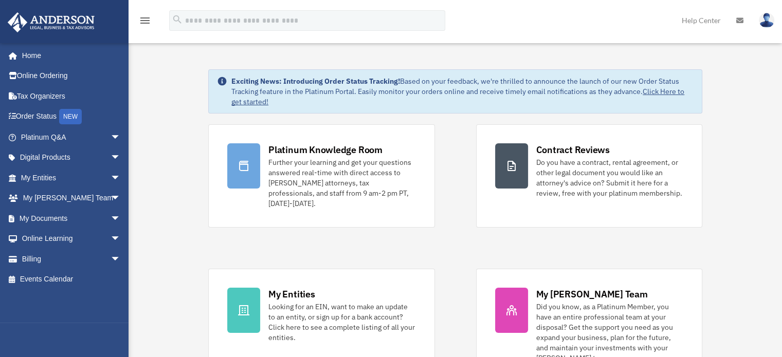
click at [140, 23] on icon "menu" at bounding box center [145, 20] width 12 height 12
click at [737, 19] on icon at bounding box center [740, 20] width 7 height 7
click at [739, 26] on link at bounding box center [740, 20] width 23 height 41
click at [765, 26] on img at bounding box center [766, 20] width 15 height 15
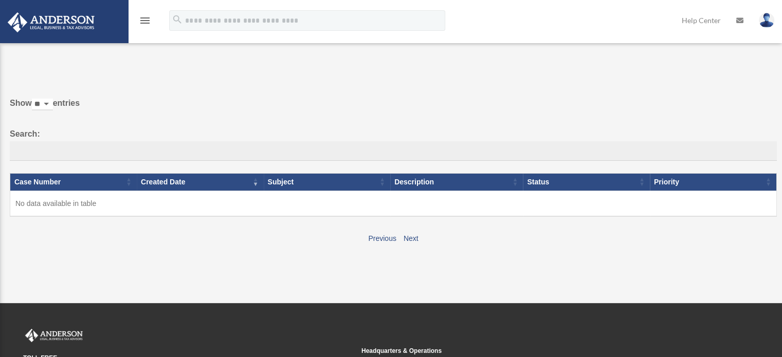
click at [755, 21] on link at bounding box center [766, 19] width 31 height 45
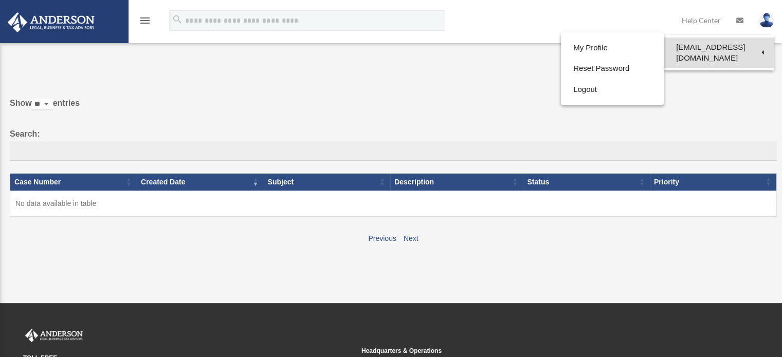
click at [756, 48] on link "[EMAIL_ADDRESS][DOMAIN_NAME]" at bounding box center [719, 53] width 111 height 30
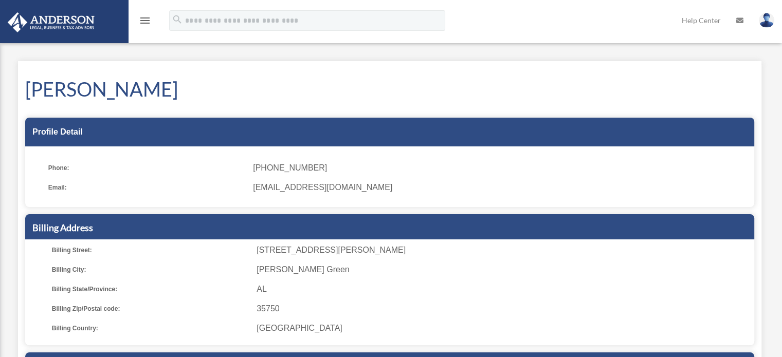
click at [149, 17] on icon "menu" at bounding box center [145, 20] width 12 height 12
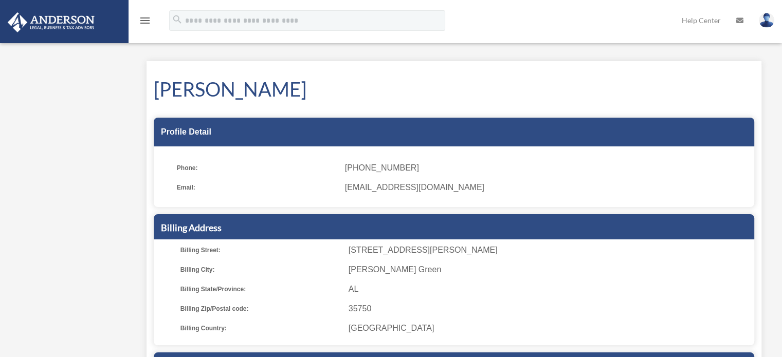
click at [143, 22] on icon "menu" at bounding box center [145, 20] width 12 height 12
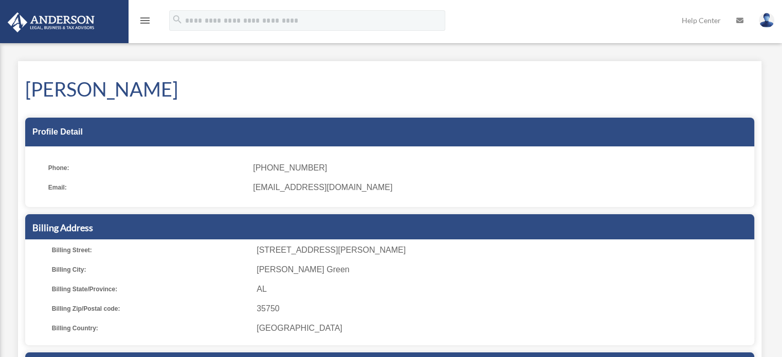
click at [143, 23] on icon "menu" at bounding box center [145, 20] width 12 height 12
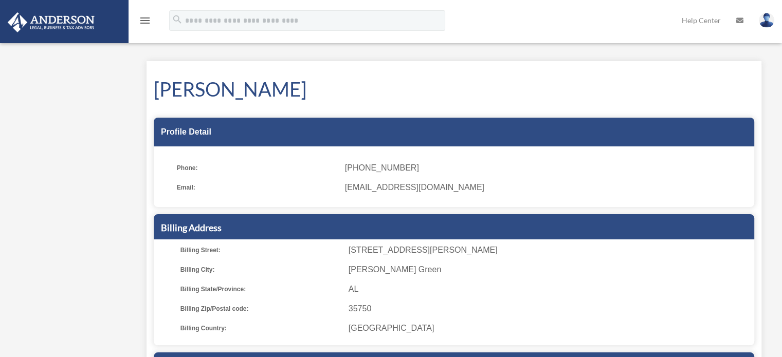
click at [145, 20] on icon "menu" at bounding box center [145, 20] width 12 height 12
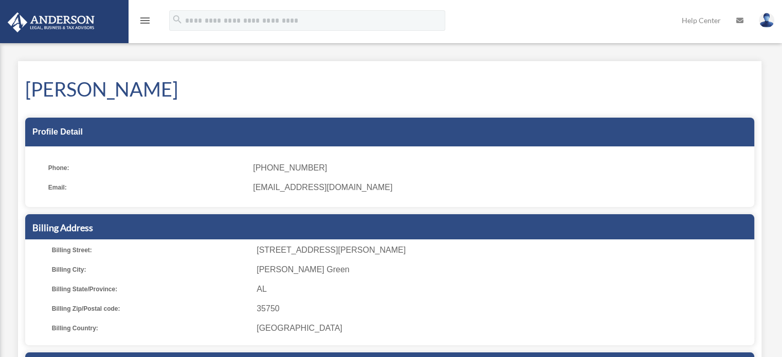
click at [147, 22] on icon "menu" at bounding box center [145, 20] width 12 height 12
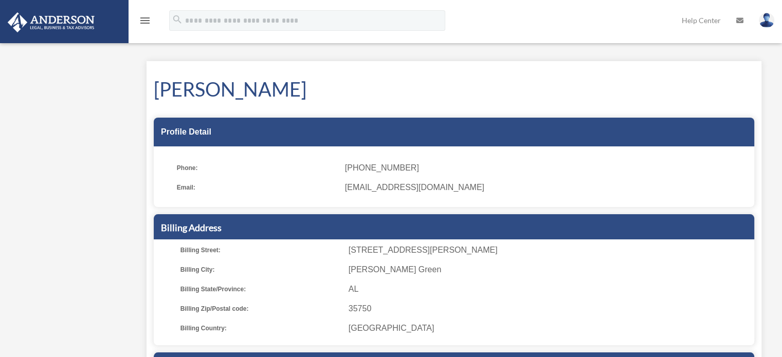
click at [51, 87] on div "My Profile [EMAIL_ADDRESS][DOMAIN_NAME] Sign Out [EMAIL_ADDRESS][DOMAIN_NAME] H…" at bounding box center [391, 274] width 782 height 487
click at [139, 22] on icon "menu" at bounding box center [145, 20] width 12 height 12
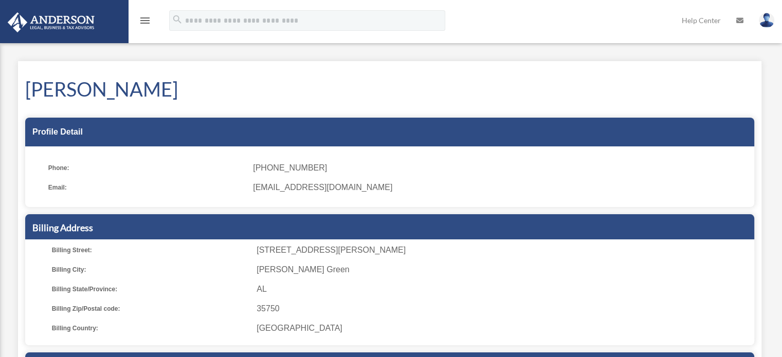
click at [768, 24] on img at bounding box center [766, 20] width 15 height 15
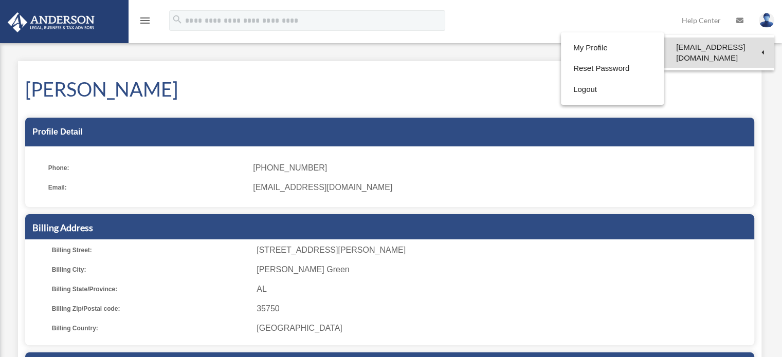
click at [753, 49] on link "[EMAIL_ADDRESS][DOMAIN_NAME]" at bounding box center [719, 53] width 111 height 30
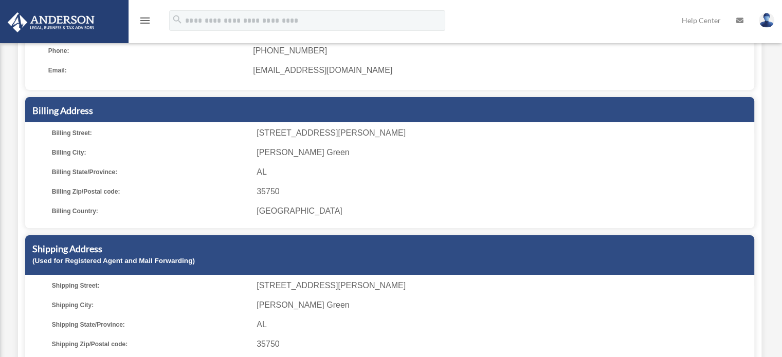
scroll to position [384, 0]
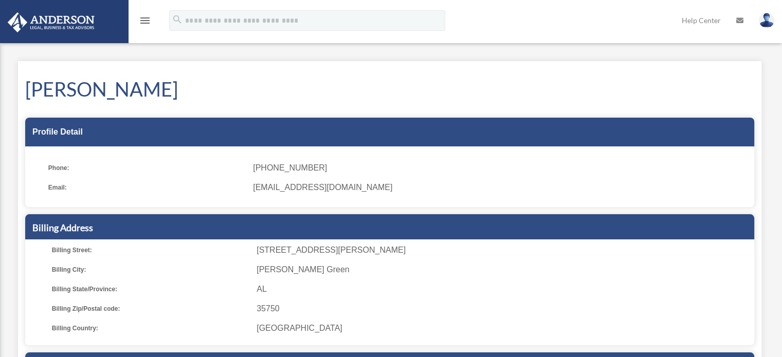
click at [67, 17] on img at bounding box center [51, 22] width 93 height 20
click at [71, 15] on img at bounding box center [51, 22] width 93 height 20
click at [145, 17] on icon "menu" at bounding box center [145, 20] width 12 height 12
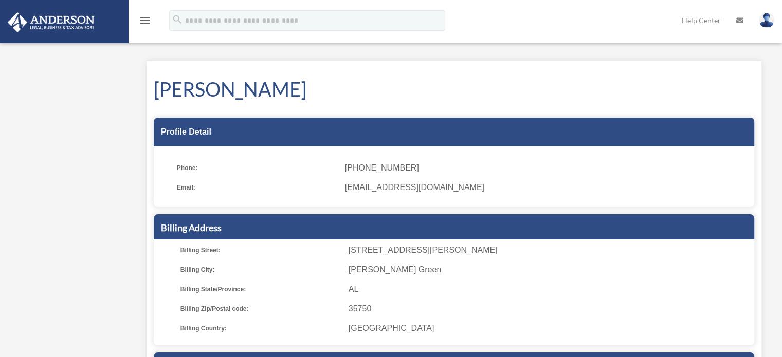
click at [143, 17] on icon "menu" at bounding box center [145, 20] width 12 height 12
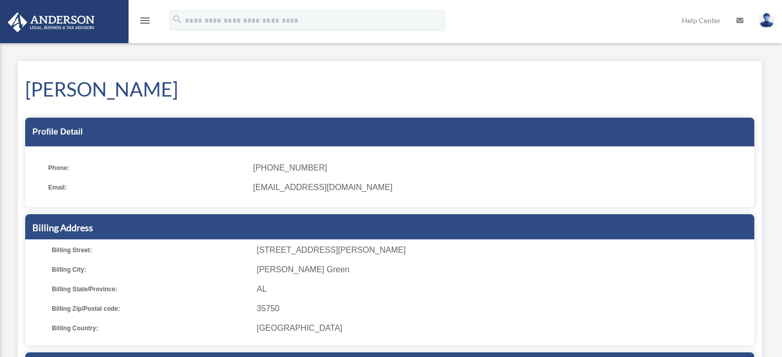
click at [143, 15] on icon "menu" at bounding box center [145, 20] width 12 height 12
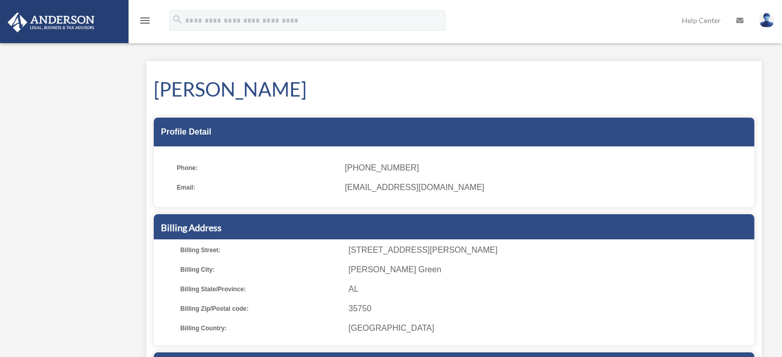
click at [143, 26] on link "menu" at bounding box center [145, 22] width 12 height 9
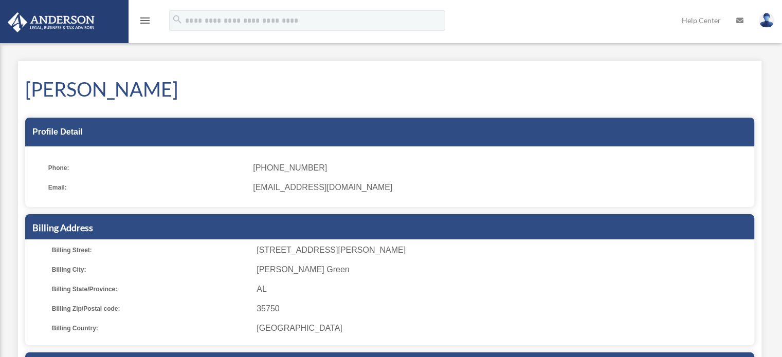
click at [144, 26] on icon "menu" at bounding box center [145, 20] width 12 height 12
click at [149, 22] on icon "menu" at bounding box center [145, 20] width 12 height 12
click at [146, 32] on div "menu" at bounding box center [145, 21] width 33 height 27
click at [147, 26] on icon "menu" at bounding box center [145, 20] width 12 height 12
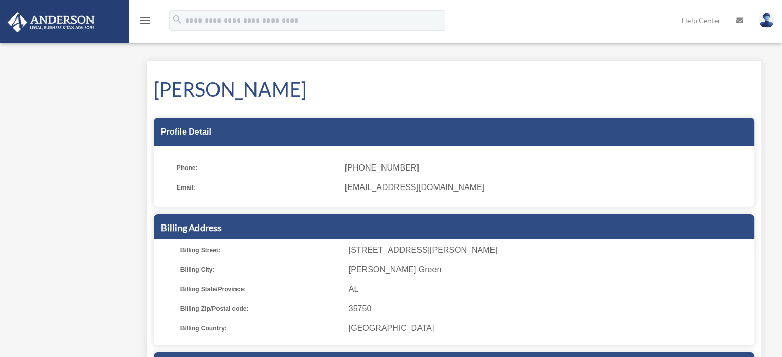
click at [150, 20] on icon "menu" at bounding box center [145, 20] width 12 height 12
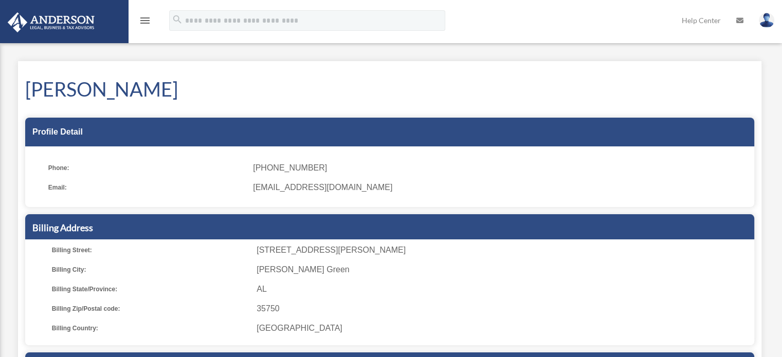
click at [148, 22] on icon "menu" at bounding box center [145, 20] width 12 height 12
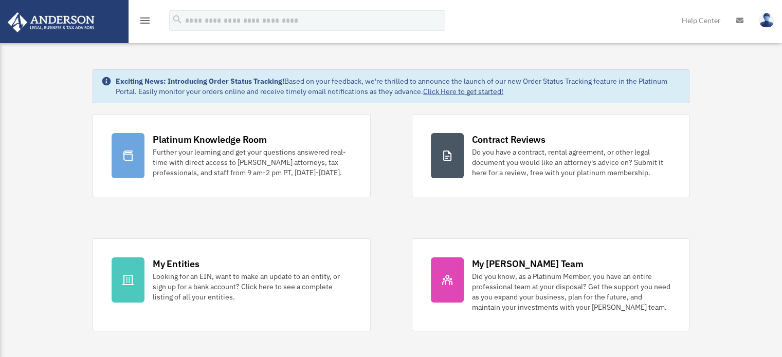
click at [146, 19] on icon "menu" at bounding box center [145, 20] width 12 height 12
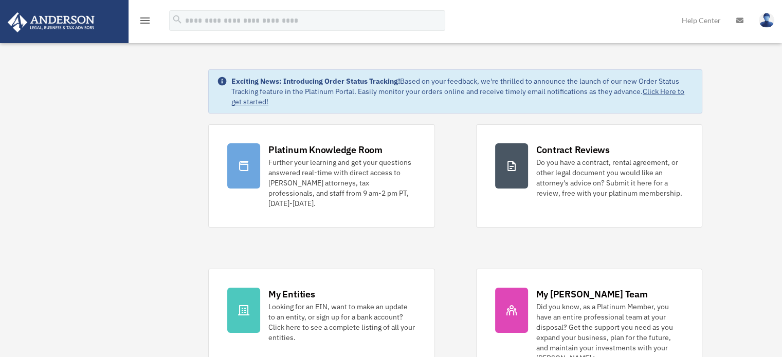
click at [149, 22] on icon "menu" at bounding box center [145, 20] width 12 height 12
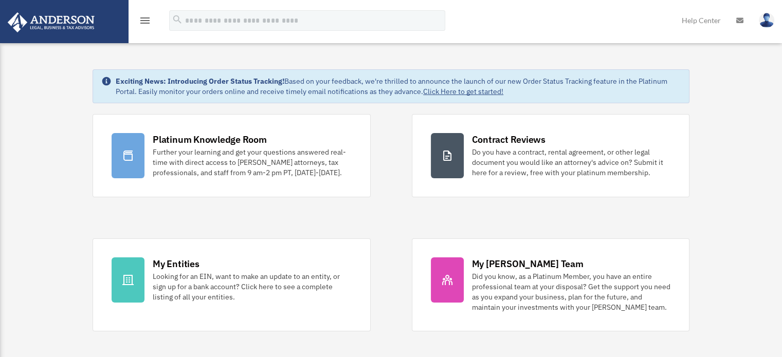
click at [146, 24] on icon "menu" at bounding box center [145, 20] width 12 height 12
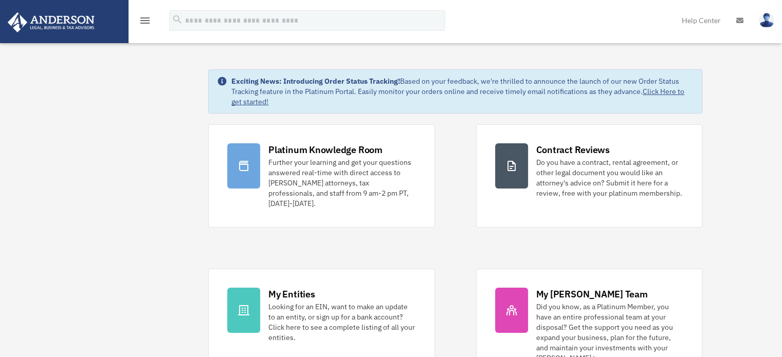
click at [147, 22] on icon "menu" at bounding box center [145, 20] width 12 height 12
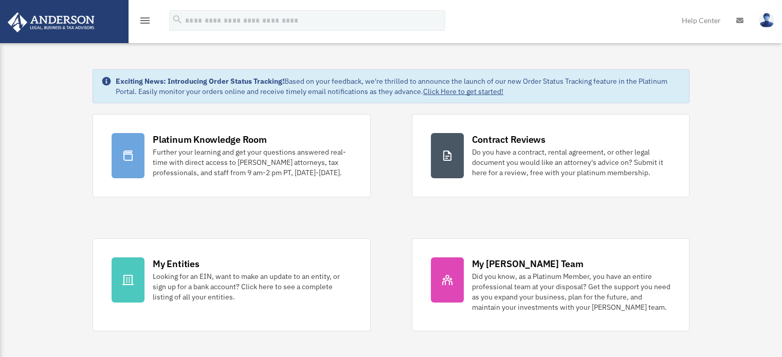
click at [151, 17] on icon "menu" at bounding box center [145, 20] width 12 height 12
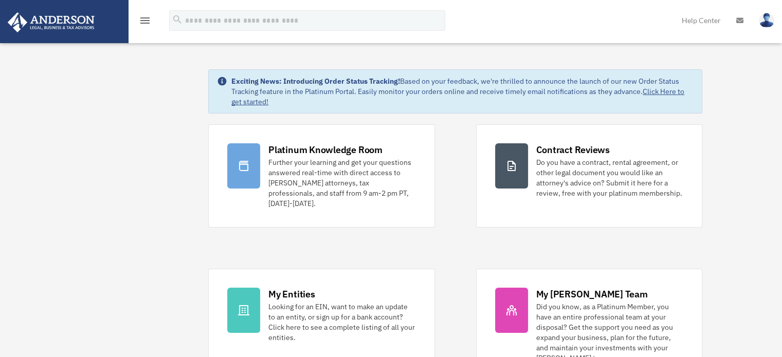
click at [149, 24] on icon "menu" at bounding box center [145, 20] width 12 height 12
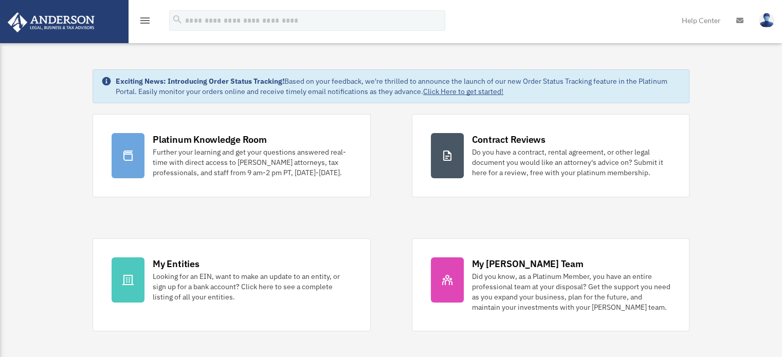
click at [144, 25] on icon "menu" at bounding box center [145, 20] width 12 height 12
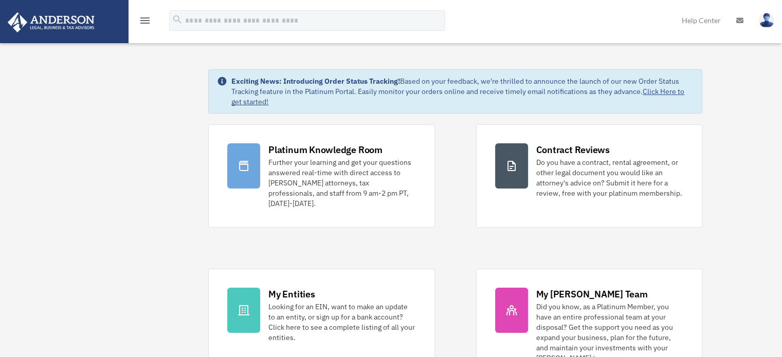
click at [147, 20] on icon "menu" at bounding box center [145, 20] width 12 height 12
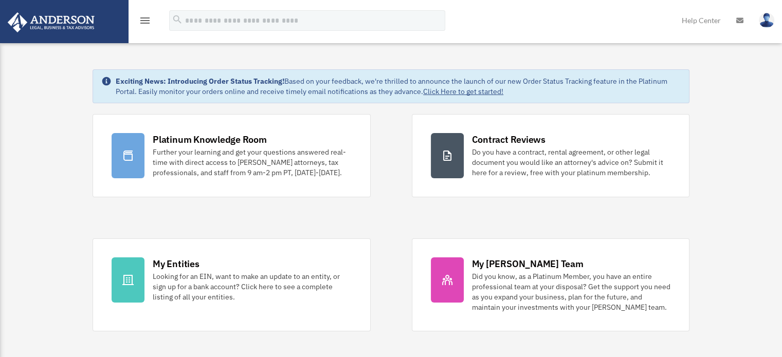
click at [140, 23] on icon "menu" at bounding box center [145, 20] width 12 height 12
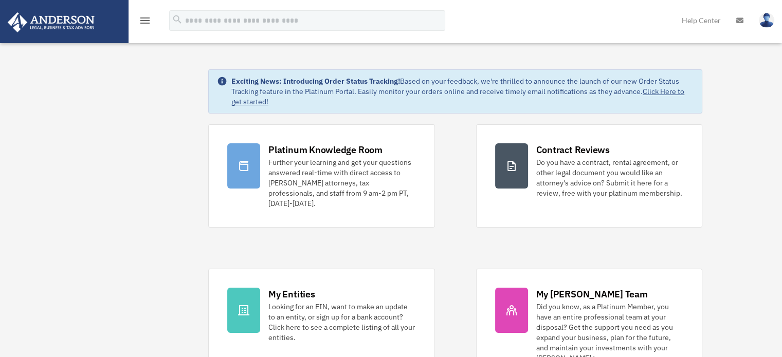
click at [146, 16] on icon "menu" at bounding box center [145, 20] width 12 height 12
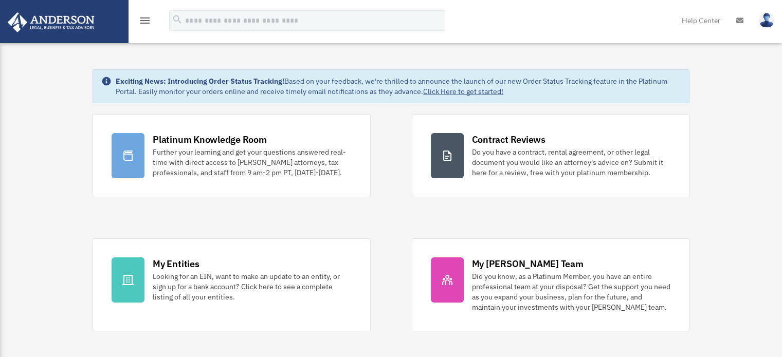
click at [146, 19] on icon "menu" at bounding box center [145, 20] width 12 height 12
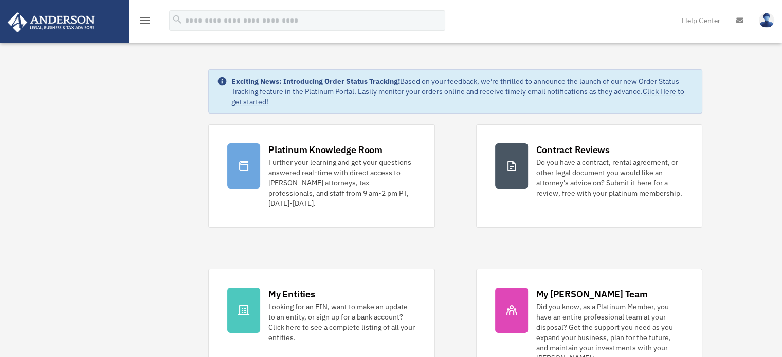
click at [142, 24] on icon "menu" at bounding box center [145, 20] width 12 height 12
click at [149, 22] on icon "menu" at bounding box center [145, 20] width 12 height 12
click at [141, 22] on icon "menu" at bounding box center [145, 20] width 12 height 12
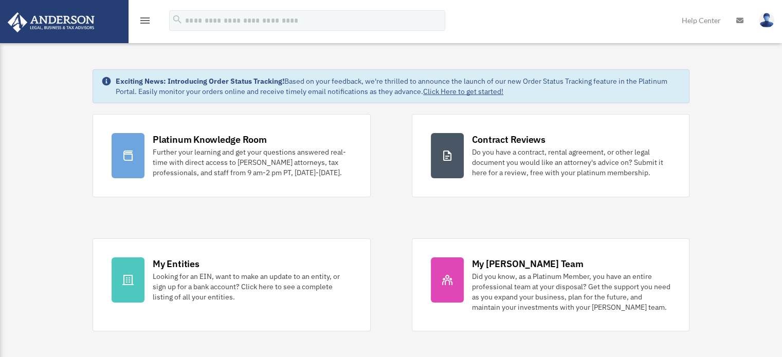
click at [146, 23] on icon "menu" at bounding box center [145, 20] width 12 height 12
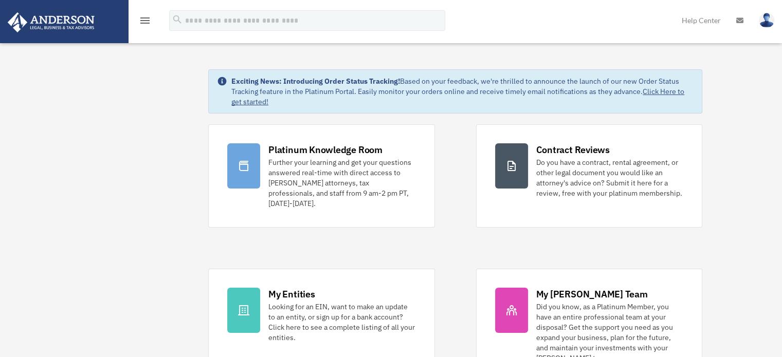
click at [139, 23] on icon "menu" at bounding box center [145, 20] width 12 height 12
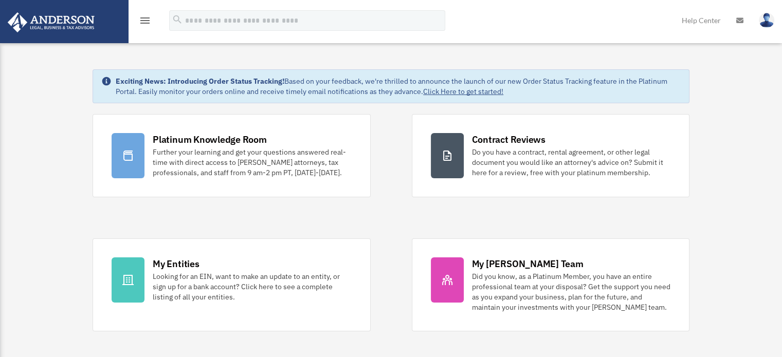
click at [142, 25] on icon "menu" at bounding box center [145, 20] width 12 height 12
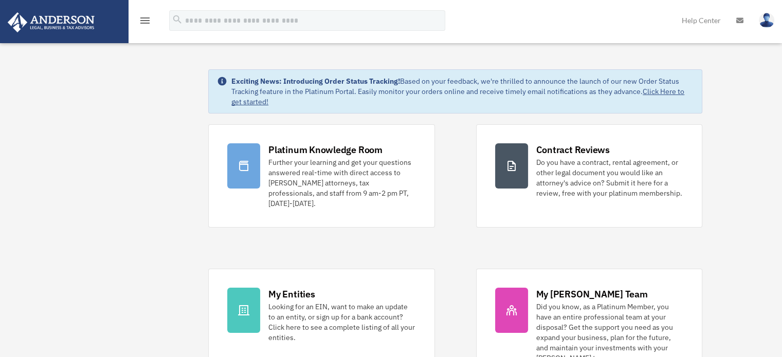
click at [142, 25] on icon "menu" at bounding box center [145, 20] width 12 height 12
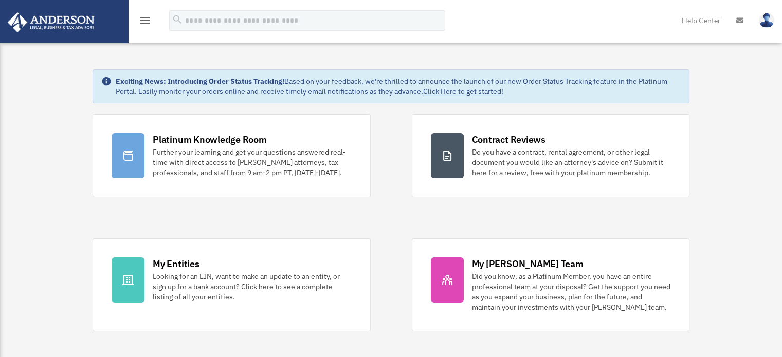
click at [150, 23] on icon "menu" at bounding box center [145, 20] width 12 height 12
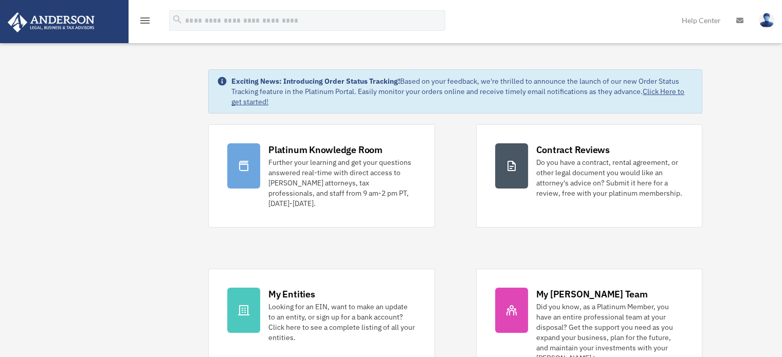
click at [771, 24] on img at bounding box center [766, 20] width 15 height 15
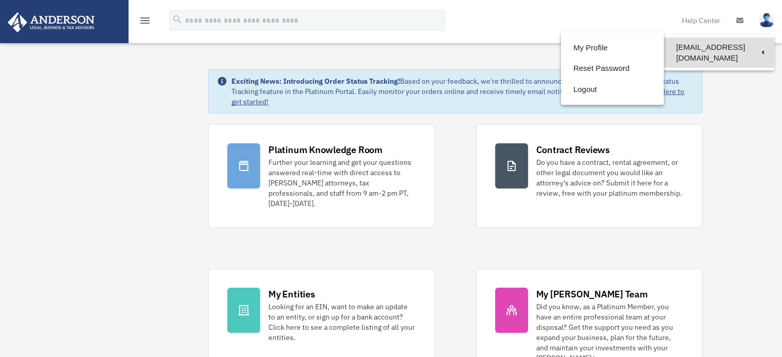
click at [736, 52] on link "[EMAIL_ADDRESS][DOMAIN_NAME]" at bounding box center [719, 53] width 111 height 30
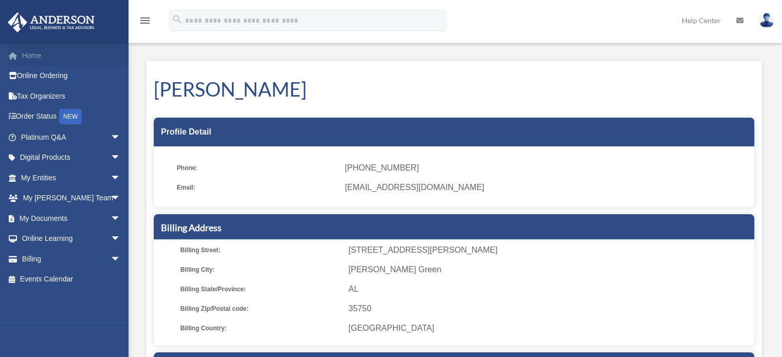
click at [25, 57] on link "Home" at bounding box center [71, 55] width 129 height 21
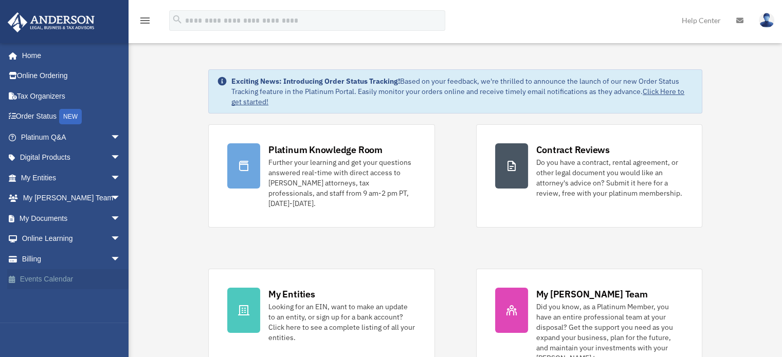
click at [70, 283] on link "Events Calendar" at bounding box center [71, 280] width 129 height 21
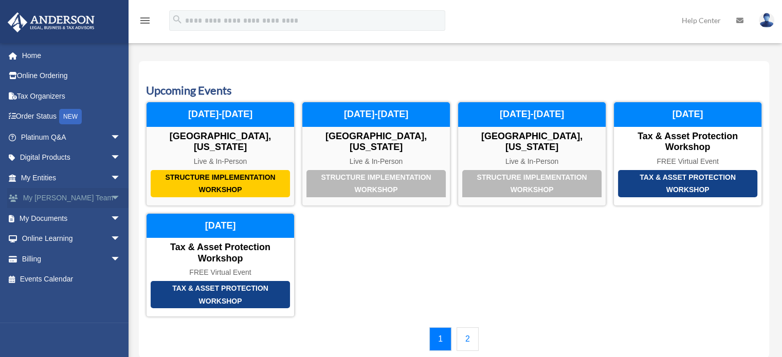
click at [111, 205] on span "arrow_drop_down" at bounding box center [121, 198] width 21 height 21
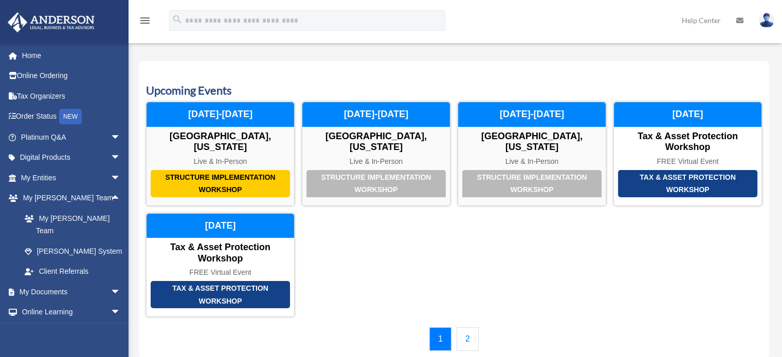
click at [16, 26] on img at bounding box center [51, 22] width 93 height 20
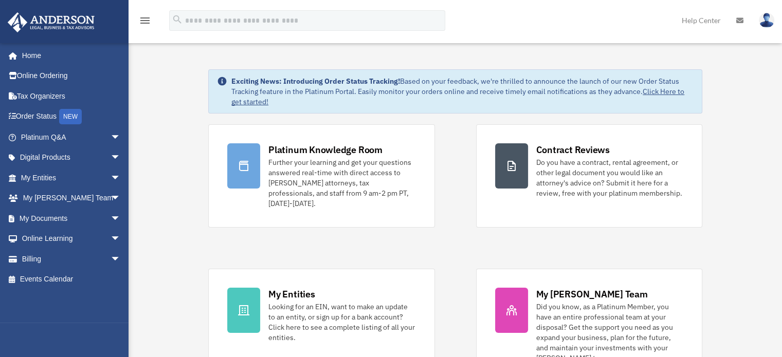
click at [708, 19] on link "Help Center" at bounding box center [701, 20] width 55 height 41
click at [698, 21] on link "Help Center" at bounding box center [701, 20] width 55 height 41
click at [700, 20] on link "Help Center" at bounding box center [701, 20] width 55 height 41
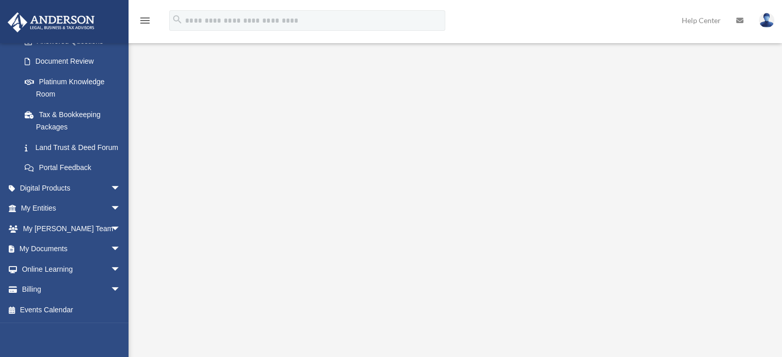
click at [143, 21] on icon "menu" at bounding box center [145, 20] width 12 height 12
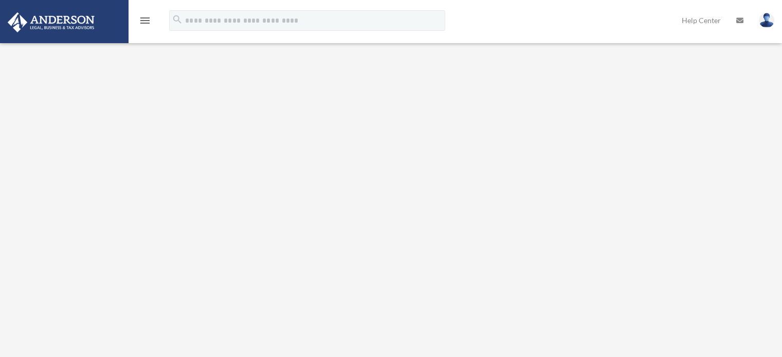
click at [139, 17] on icon "menu" at bounding box center [145, 20] width 12 height 12
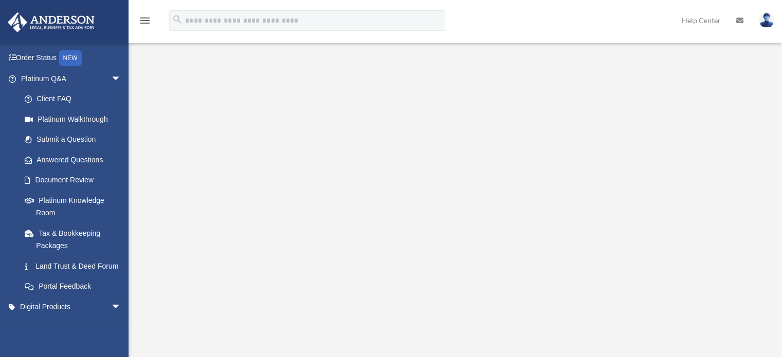
scroll to position [0, 0]
